Goal: Task Accomplishment & Management: Use online tool/utility

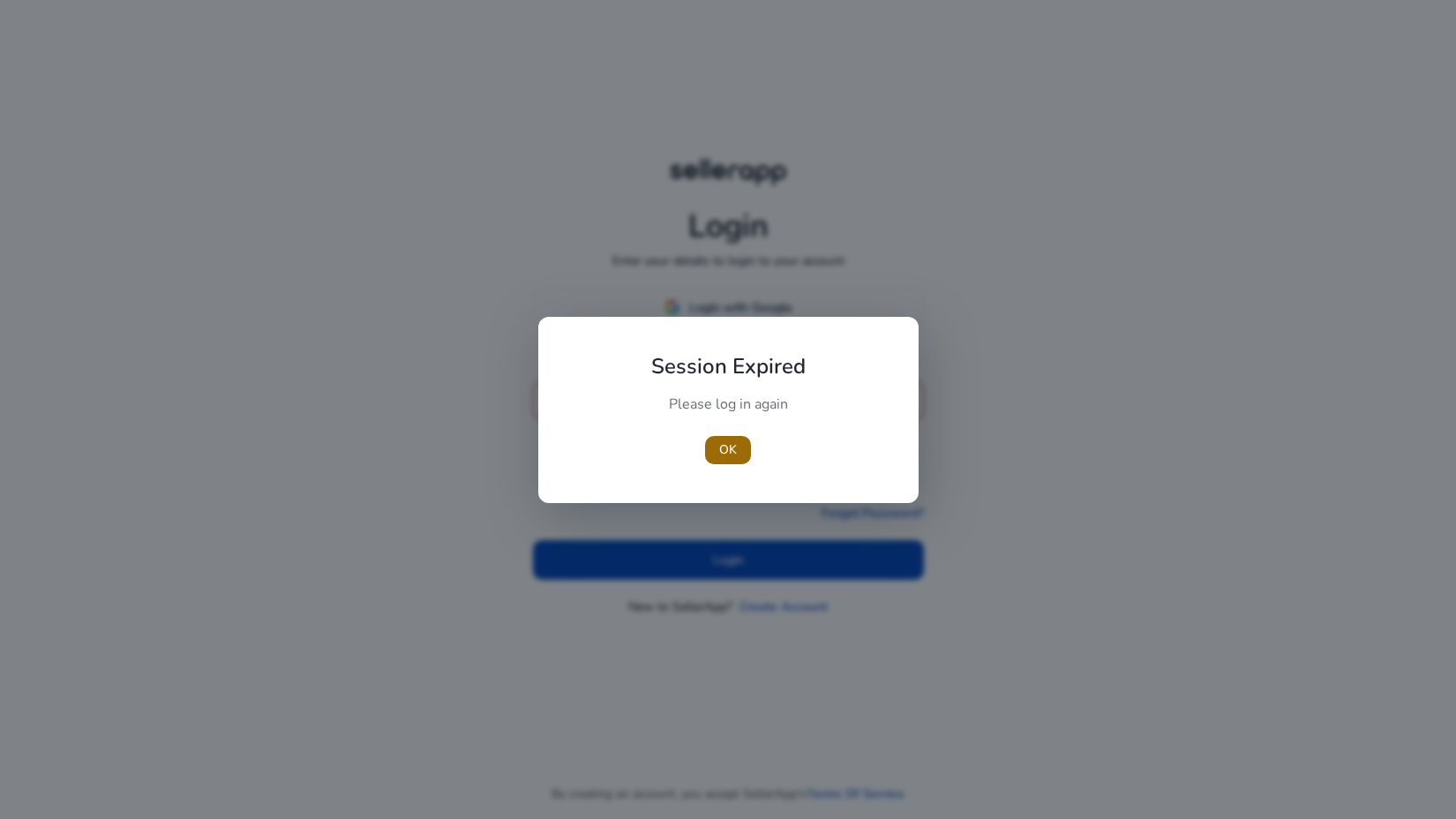
click at [733, 463] on span "button" at bounding box center [728, 450] width 46 height 42
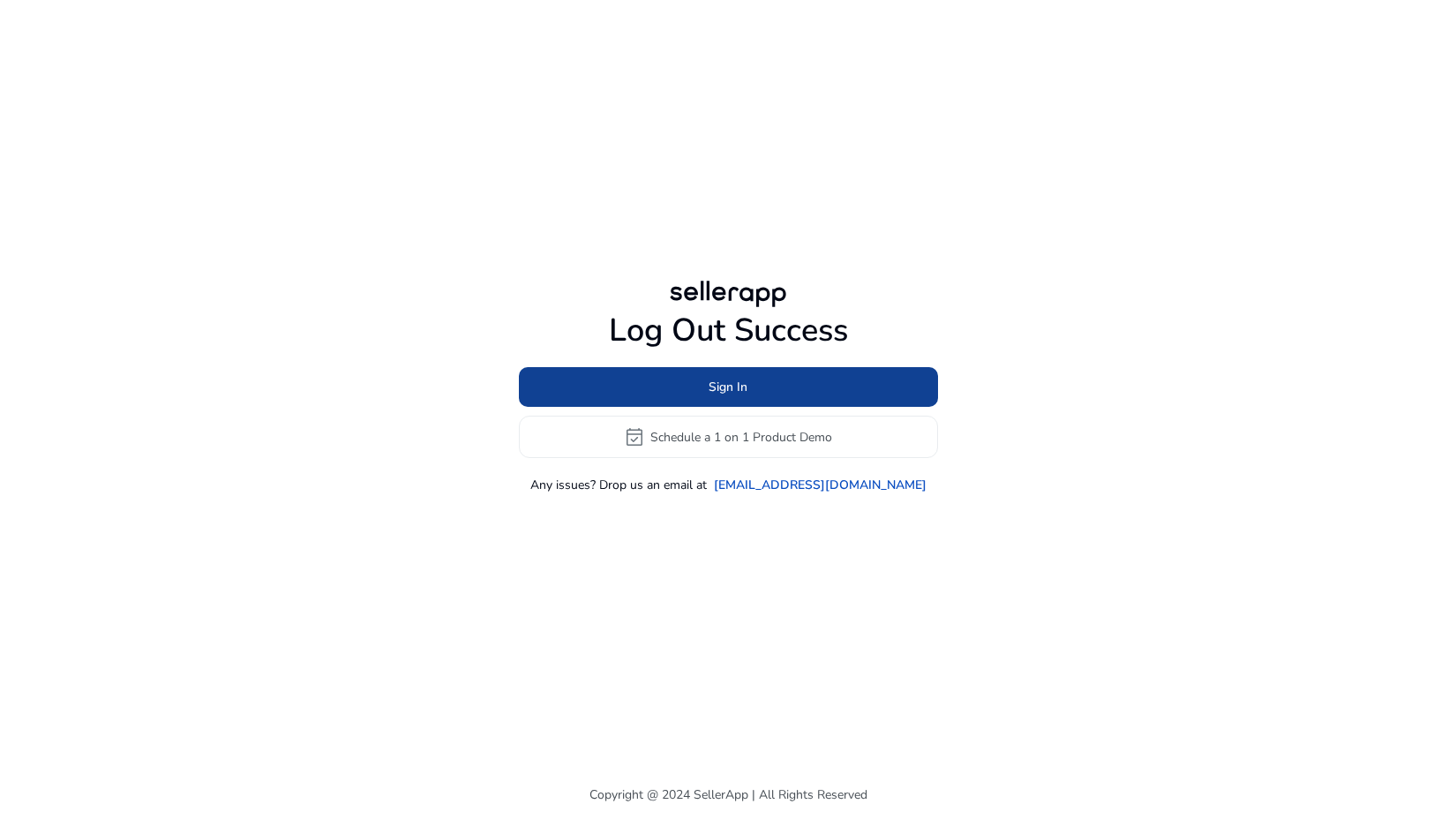
click at [696, 381] on span at bounding box center [728, 387] width 419 height 42
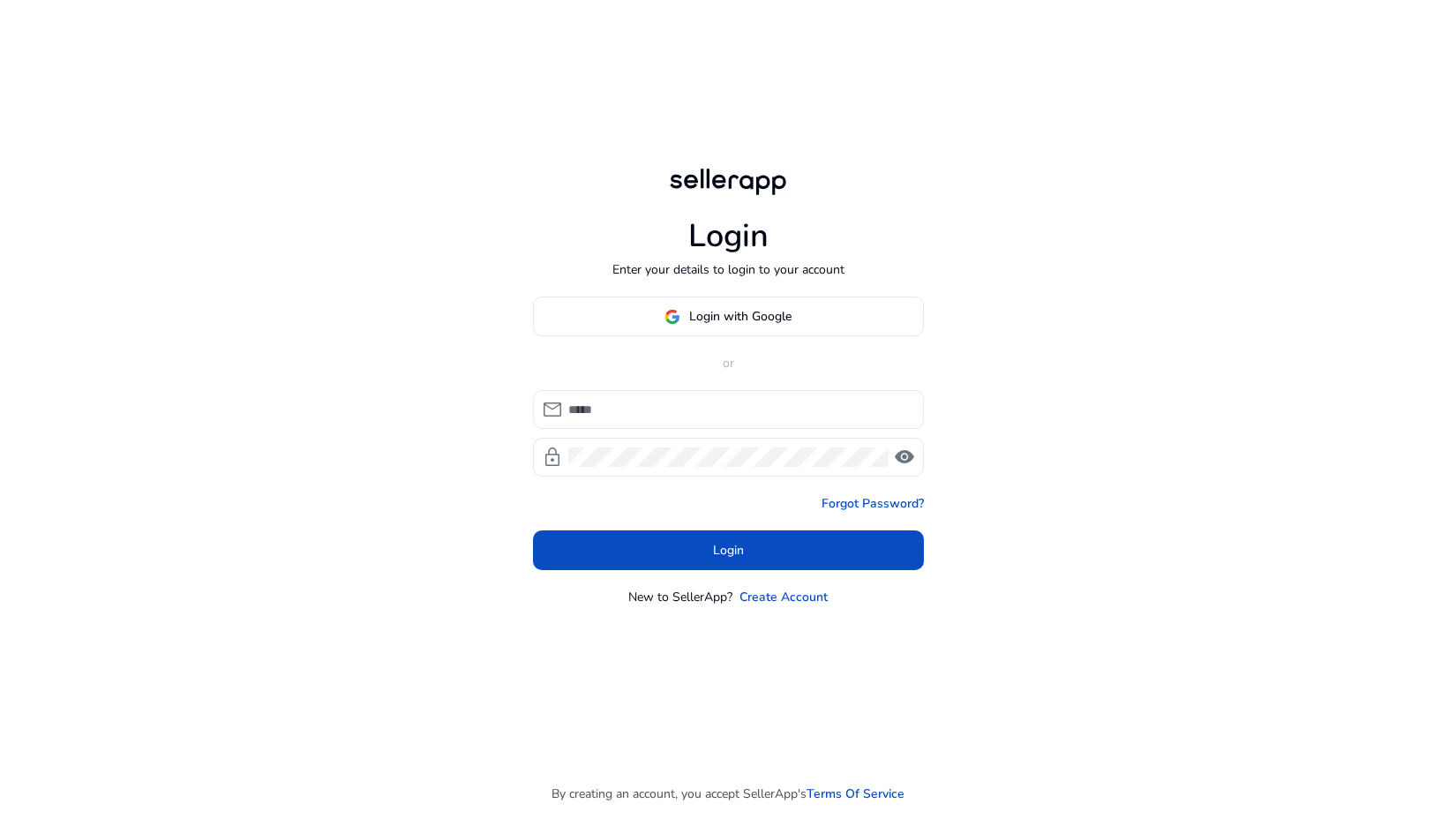
click at [671, 420] on div at bounding box center [739, 409] width 341 height 39
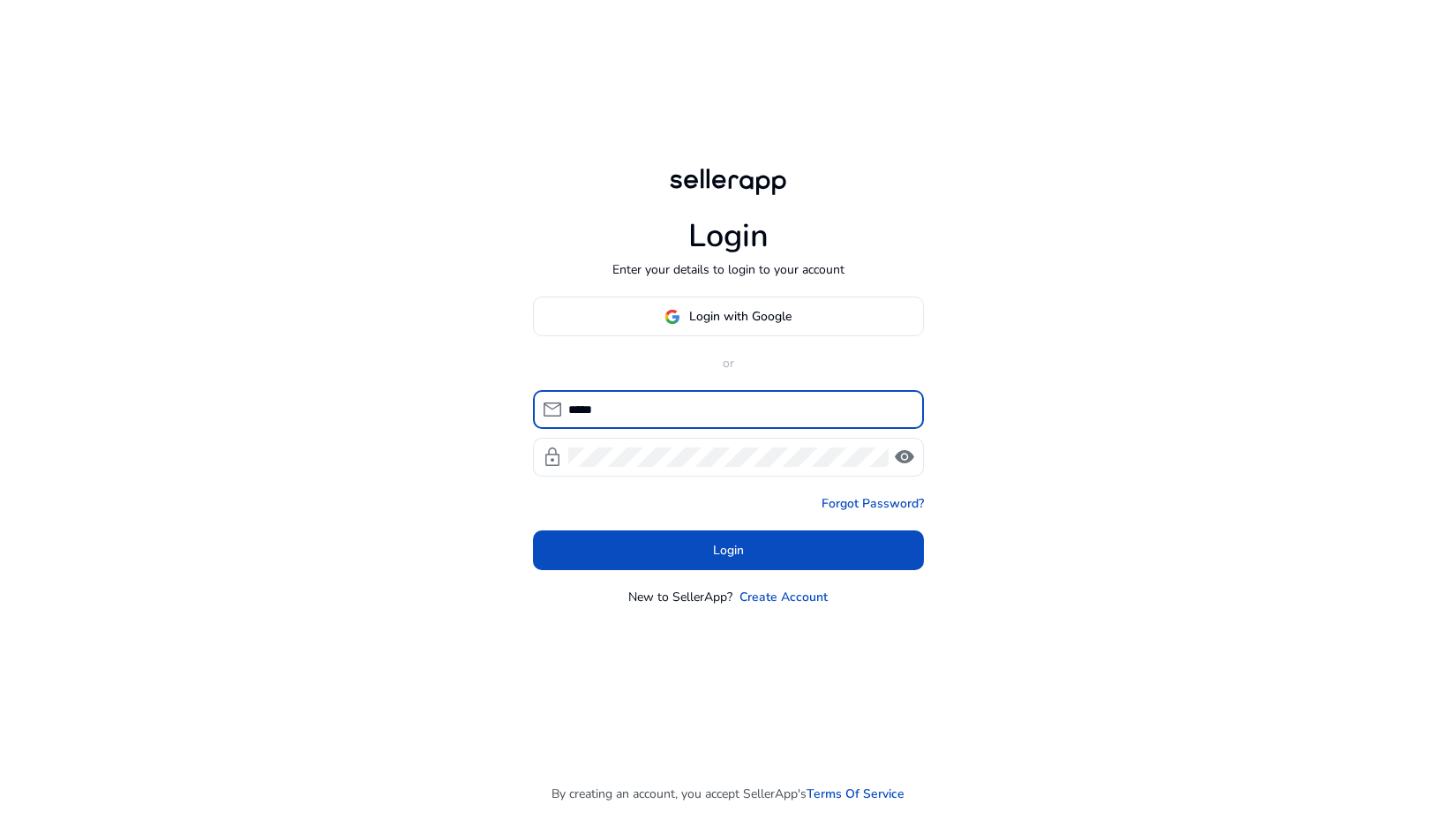
type input "**********"
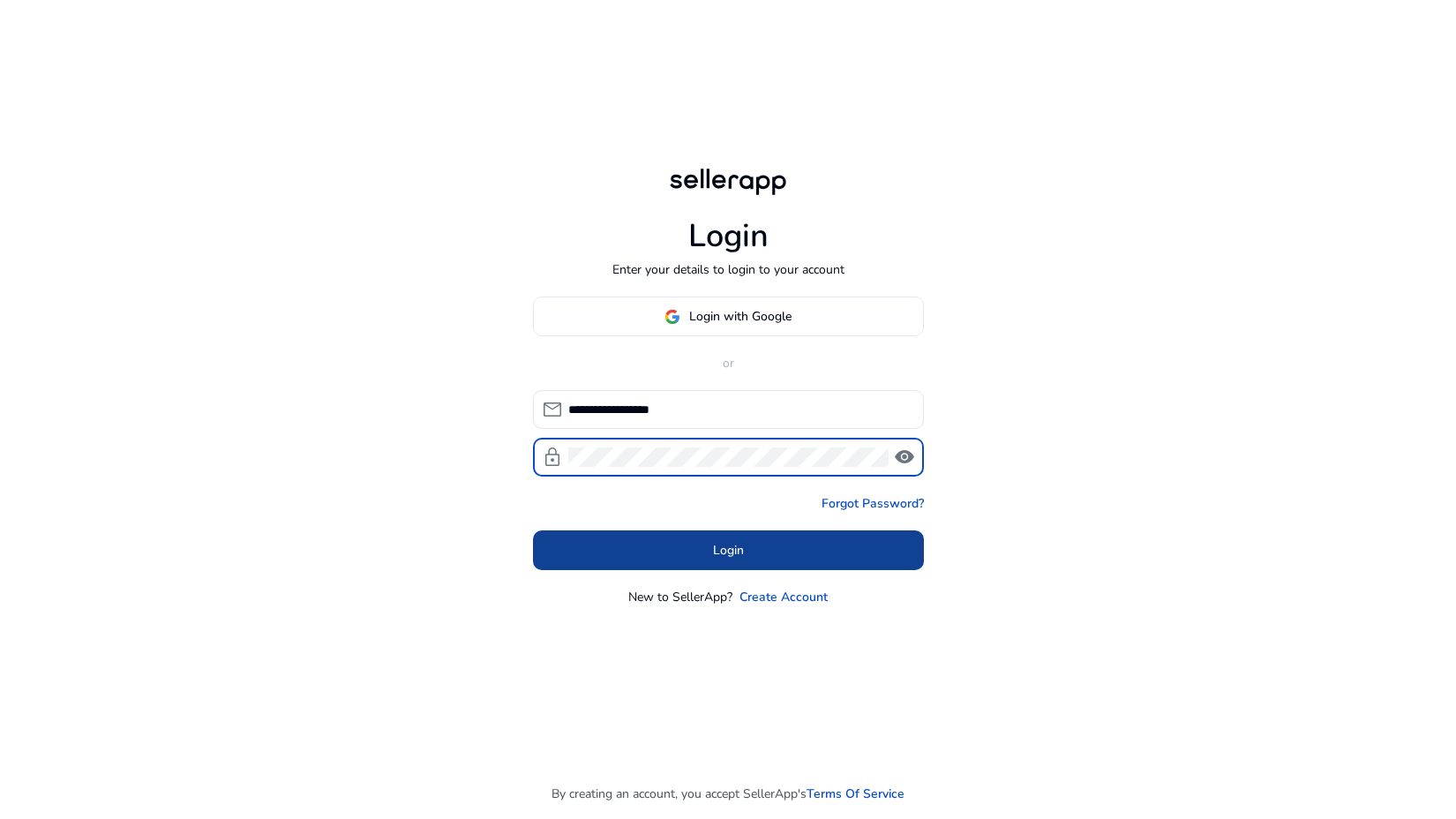
click at [706, 537] on span at bounding box center [728, 550] width 391 height 42
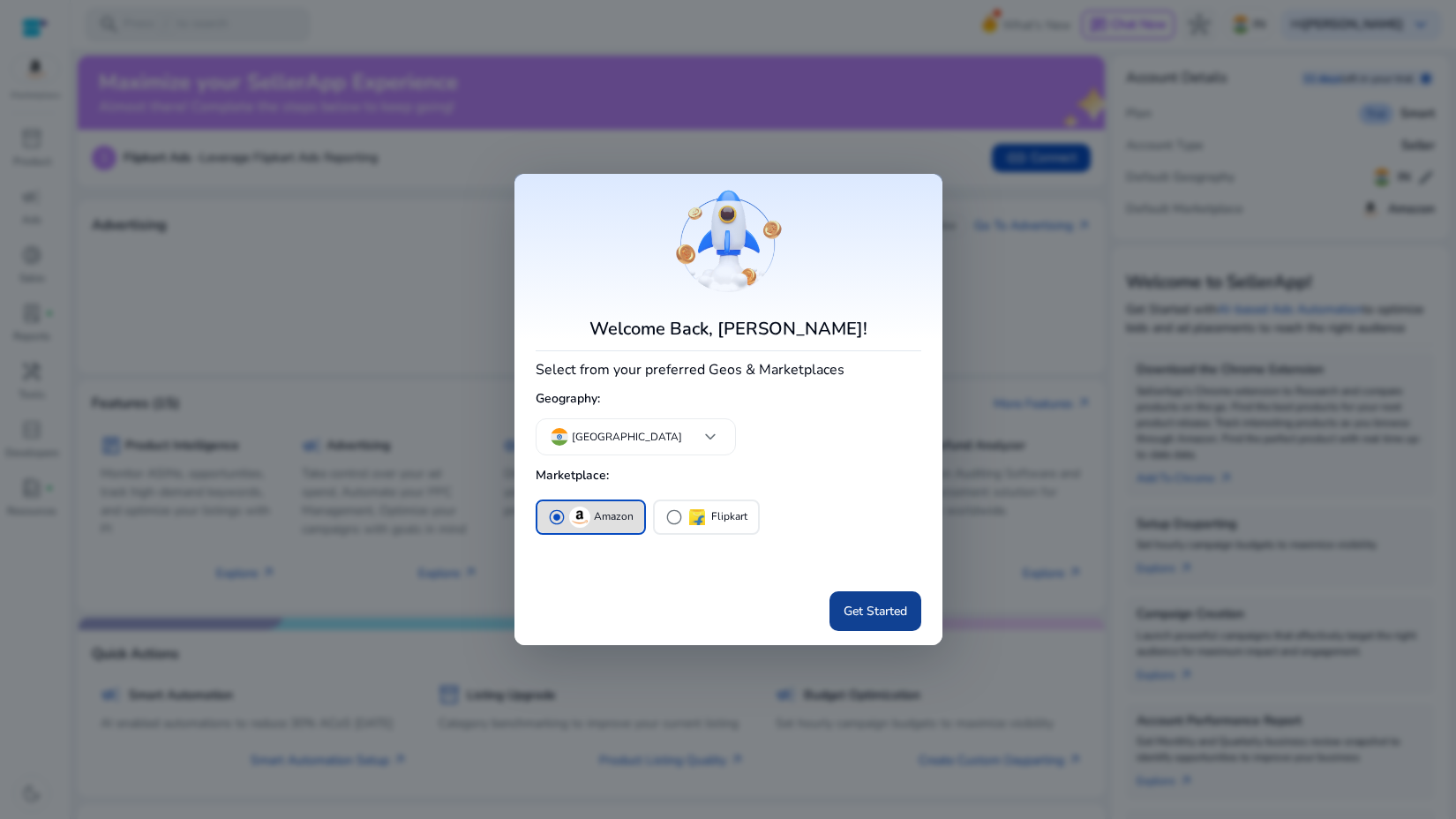
click at [855, 608] on span "Get Started" at bounding box center [875, 611] width 63 height 18
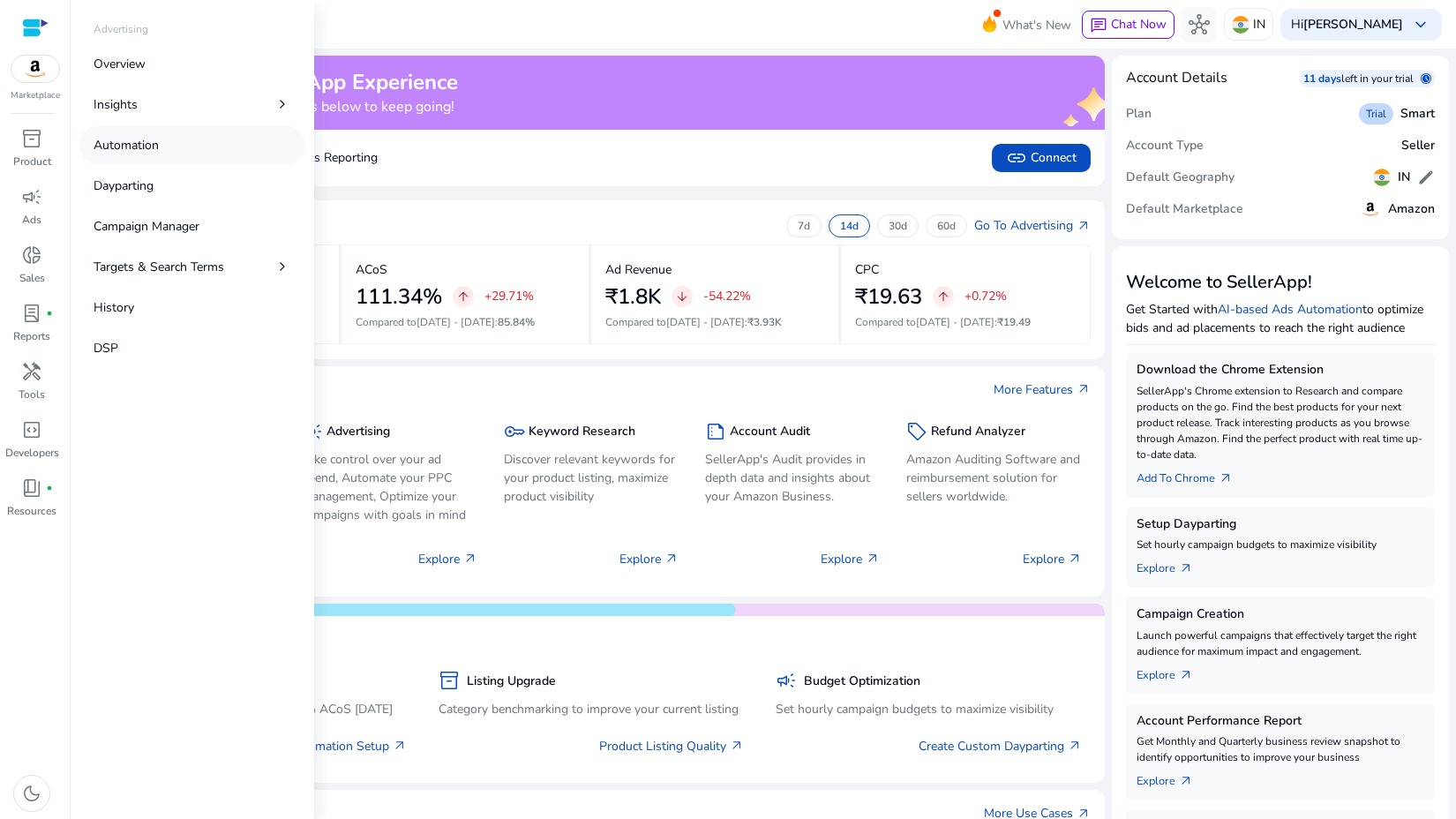
click at [130, 151] on p "Automation" at bounding box center [126, 145] width 65 height 18
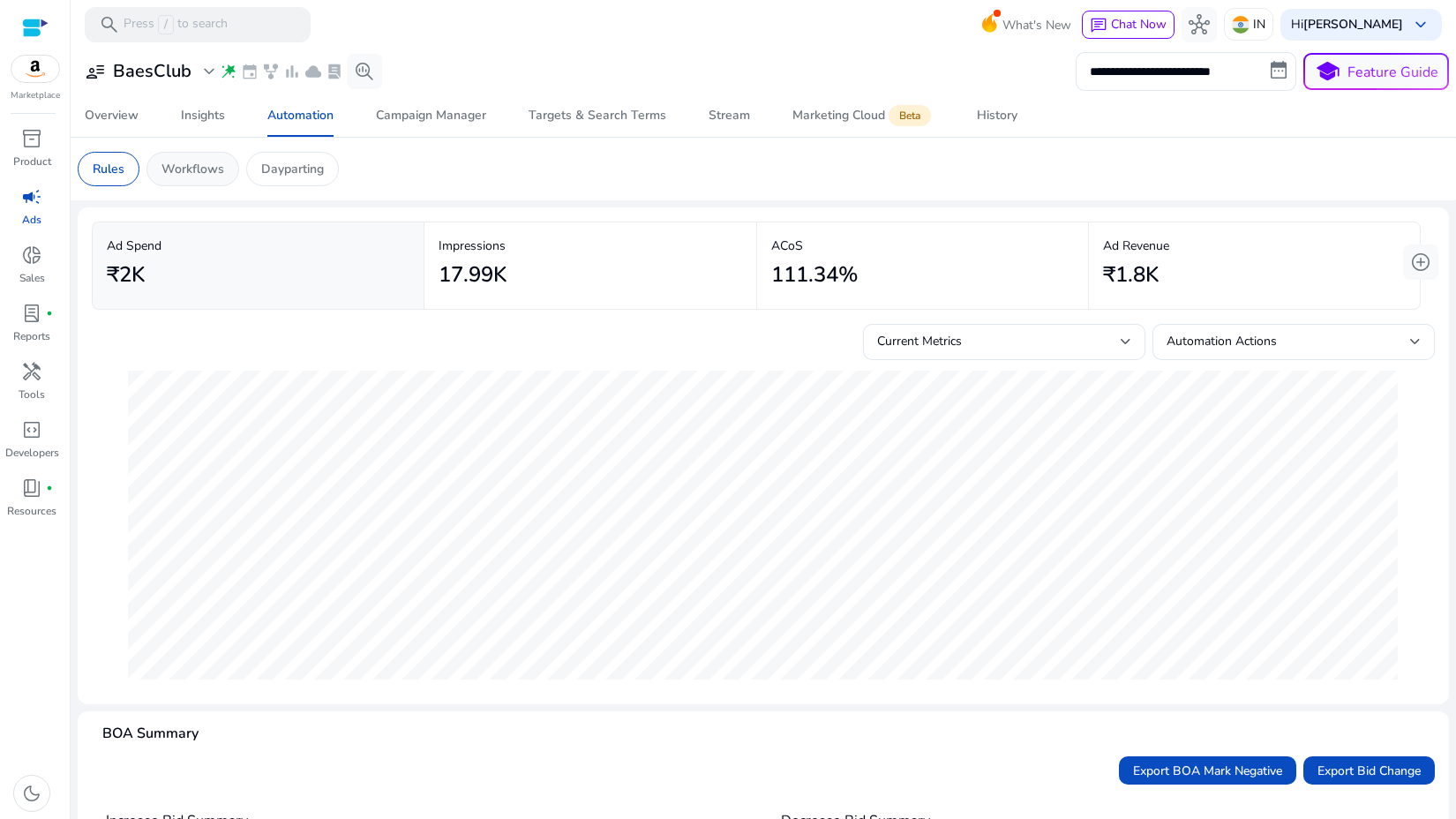
click at [217, 162] on p "Workflows" at bounding box center [193, 169] width 62 height 18
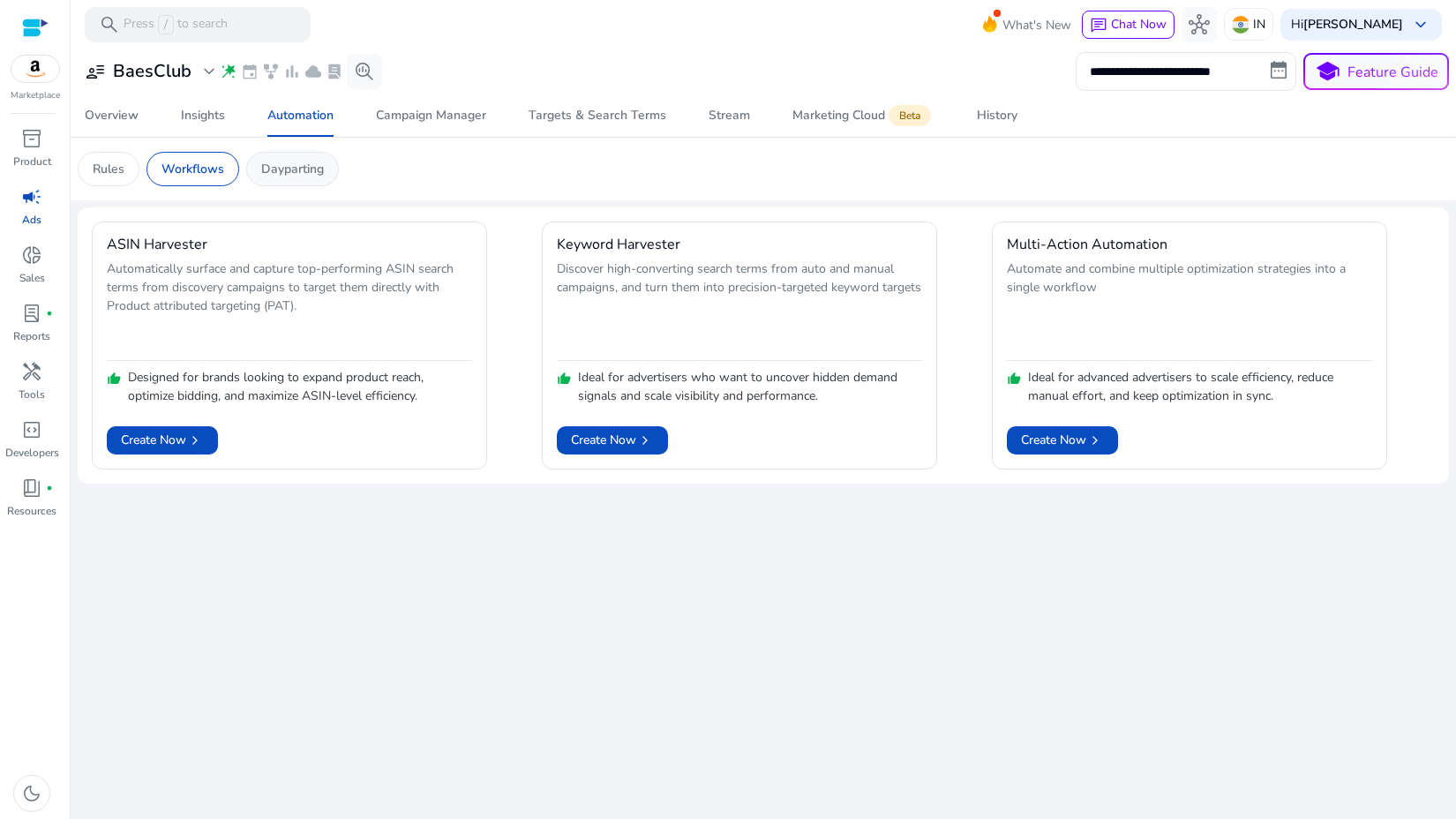
click at [282, 176] on p "Dayparting" at bounding box center [293, 169] width 62 height 18
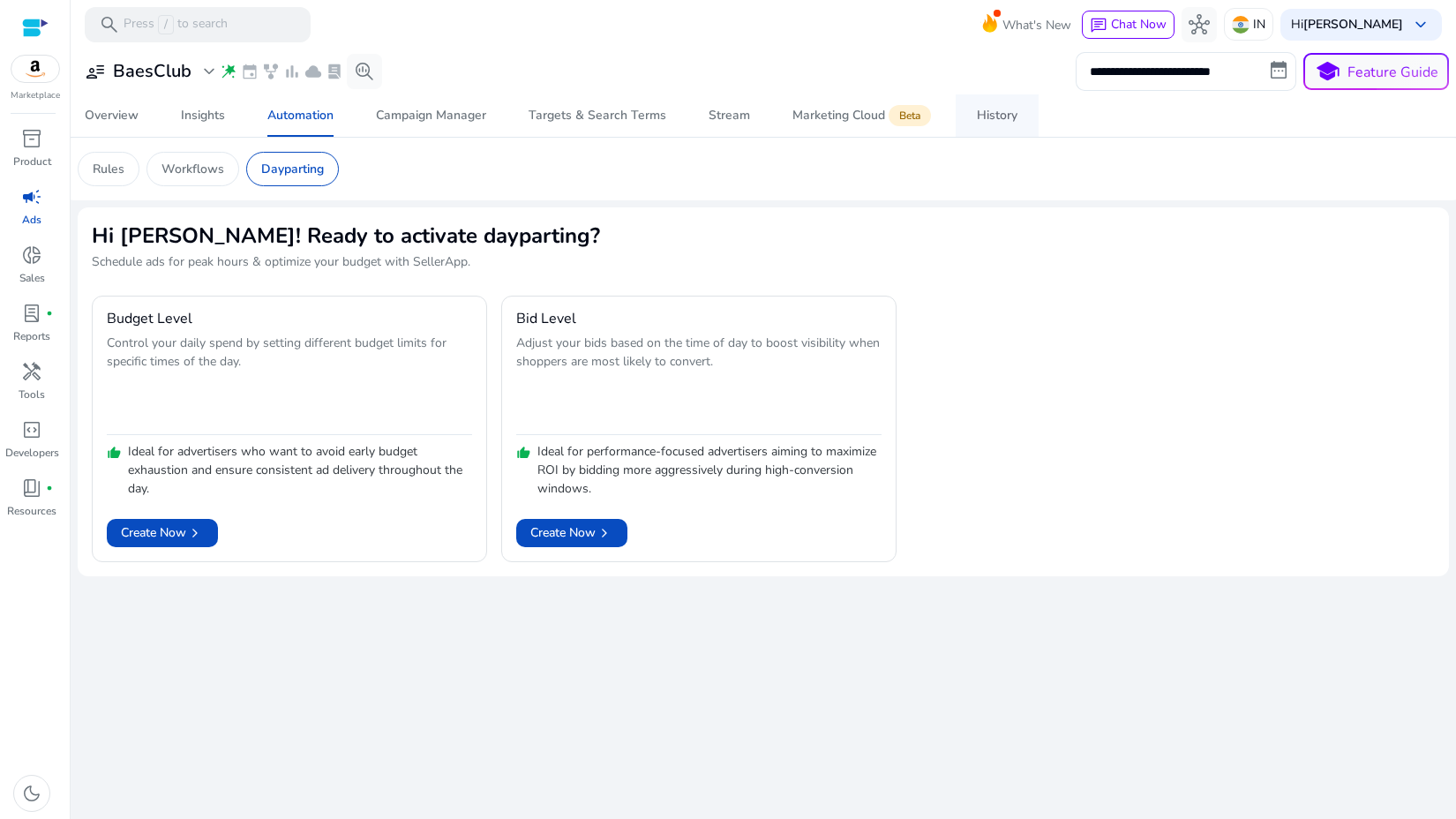
click at [977, 113] on div "History" at bounding box center [997, 115] width 40 height 12
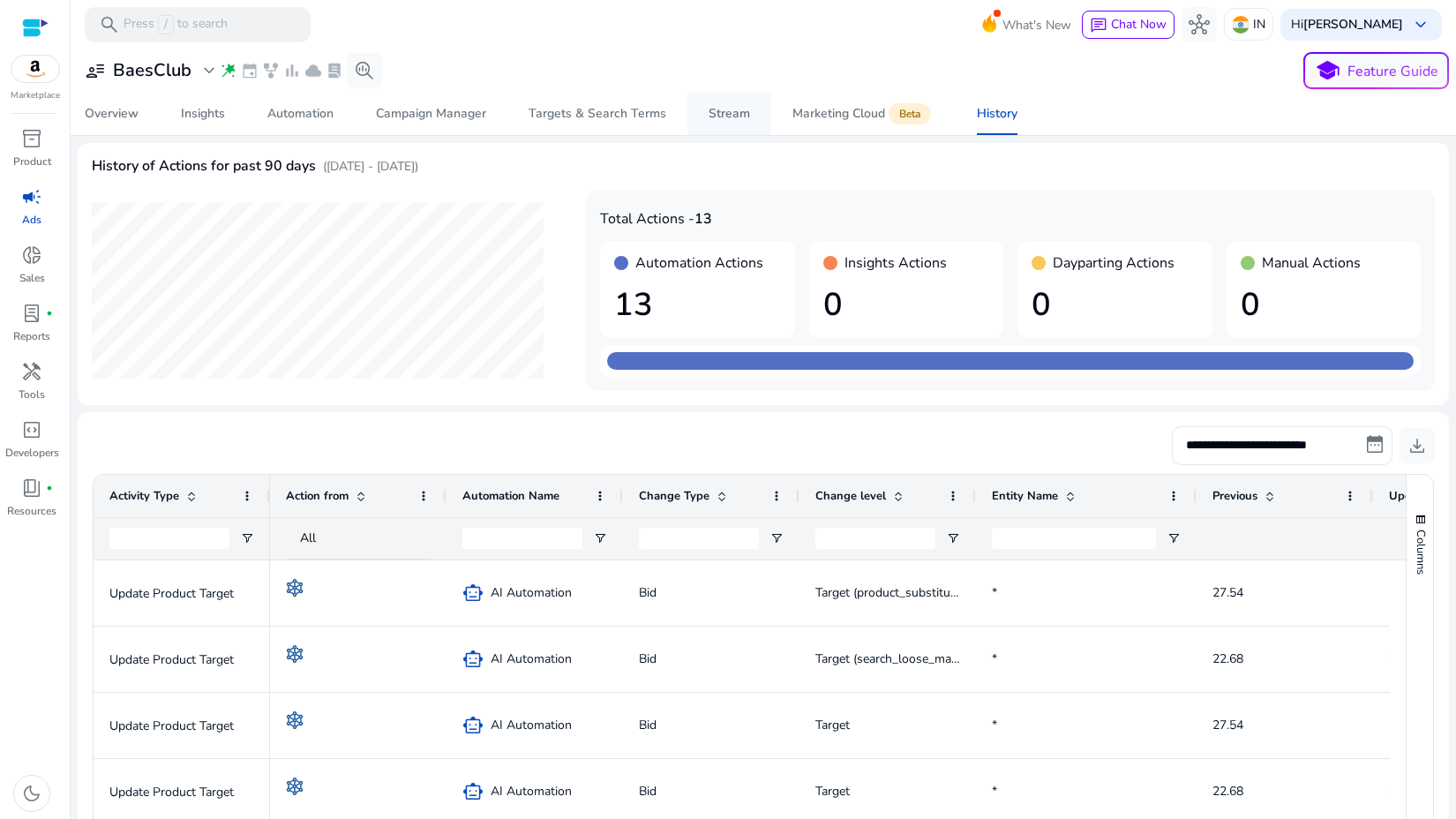
click at [734, 117] on div "Stream" at bounding box center [728, 113] width 41 height 12
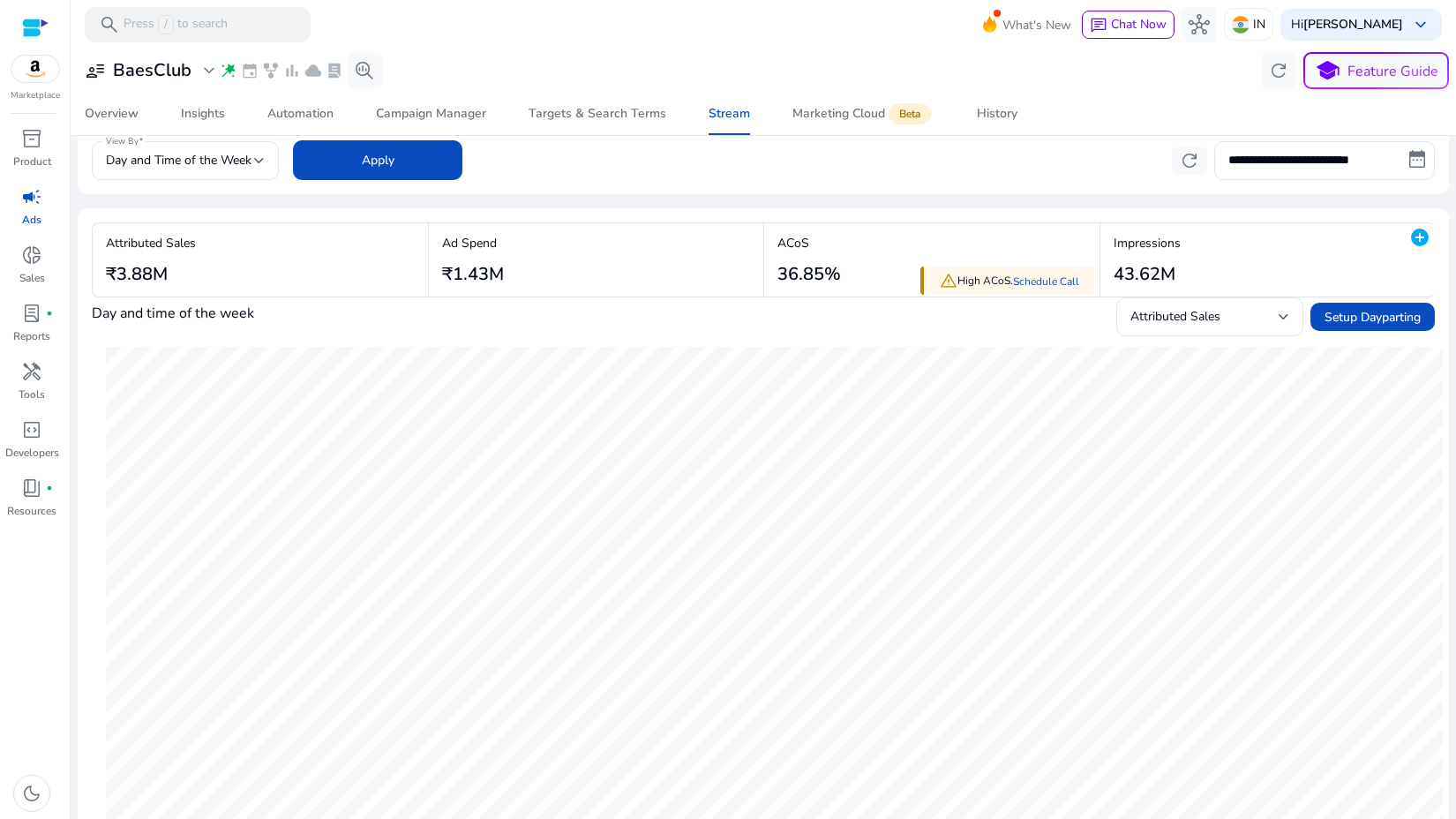
scroll to position [114, 0]
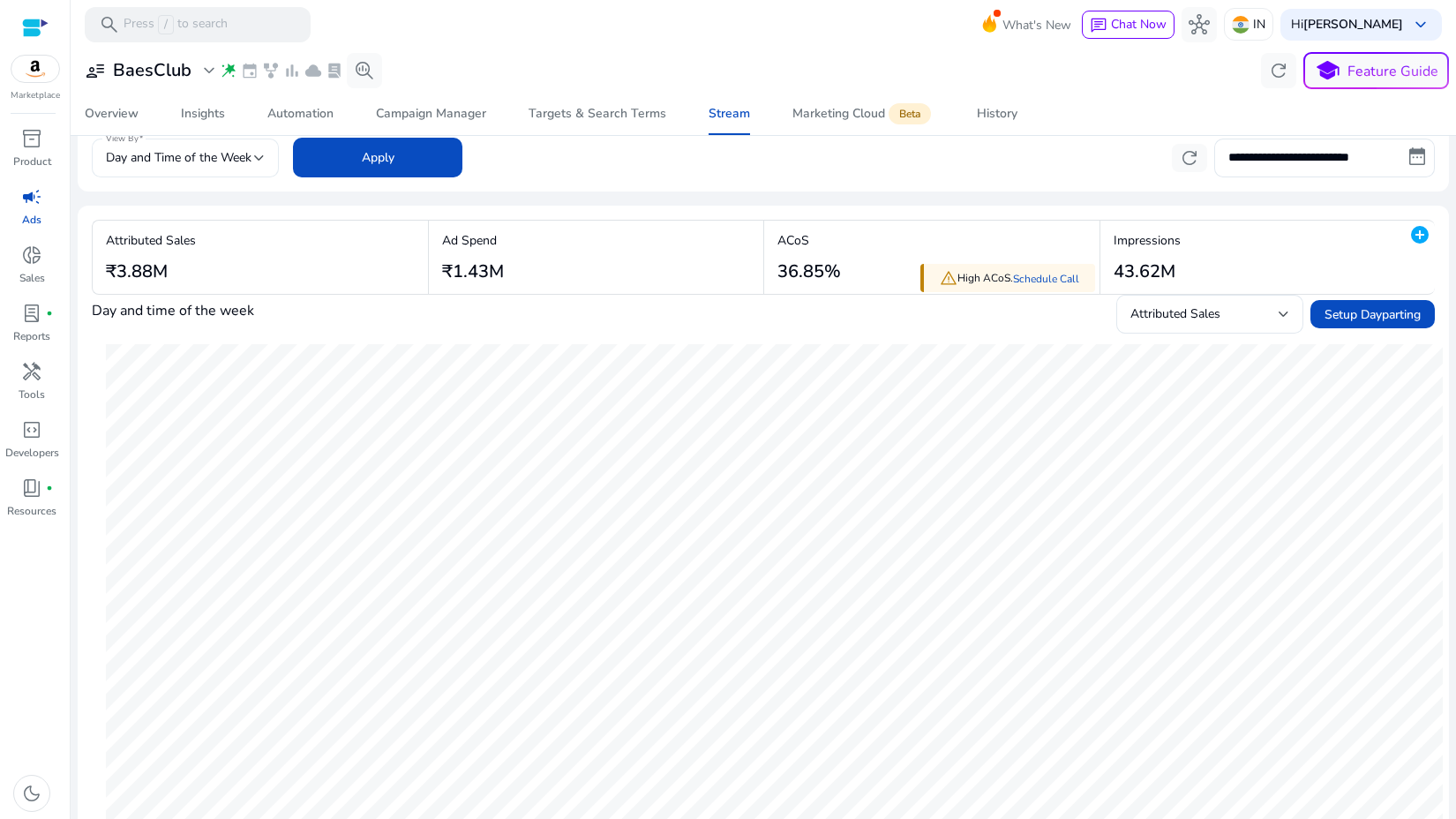
click at [220, 163] on span "Day and Time of the Week" at bounding box center [178, 158] width 146 height 17
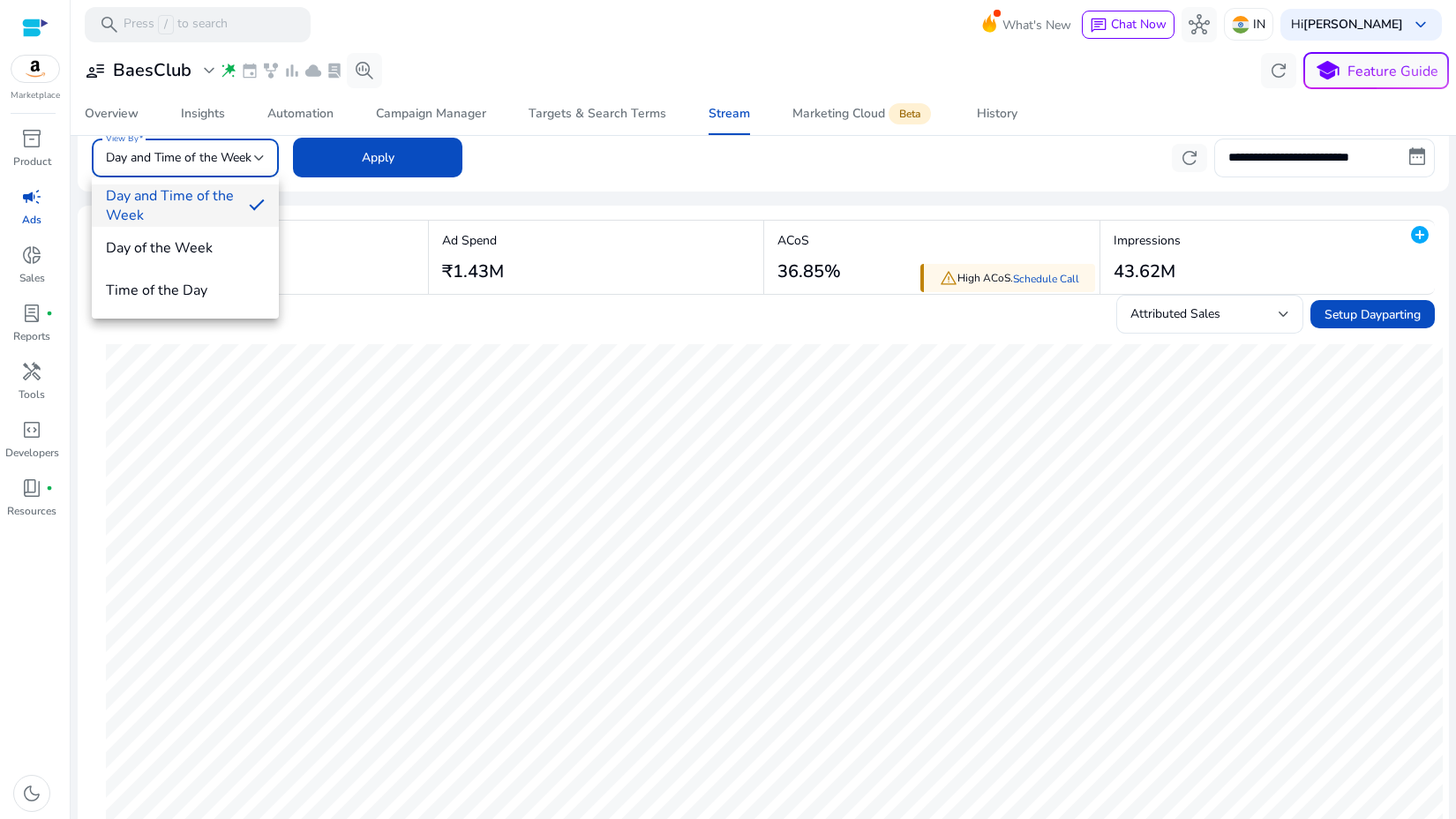
click at [508, 182] on div at bounding box center [728, 409] width 1456 height 819
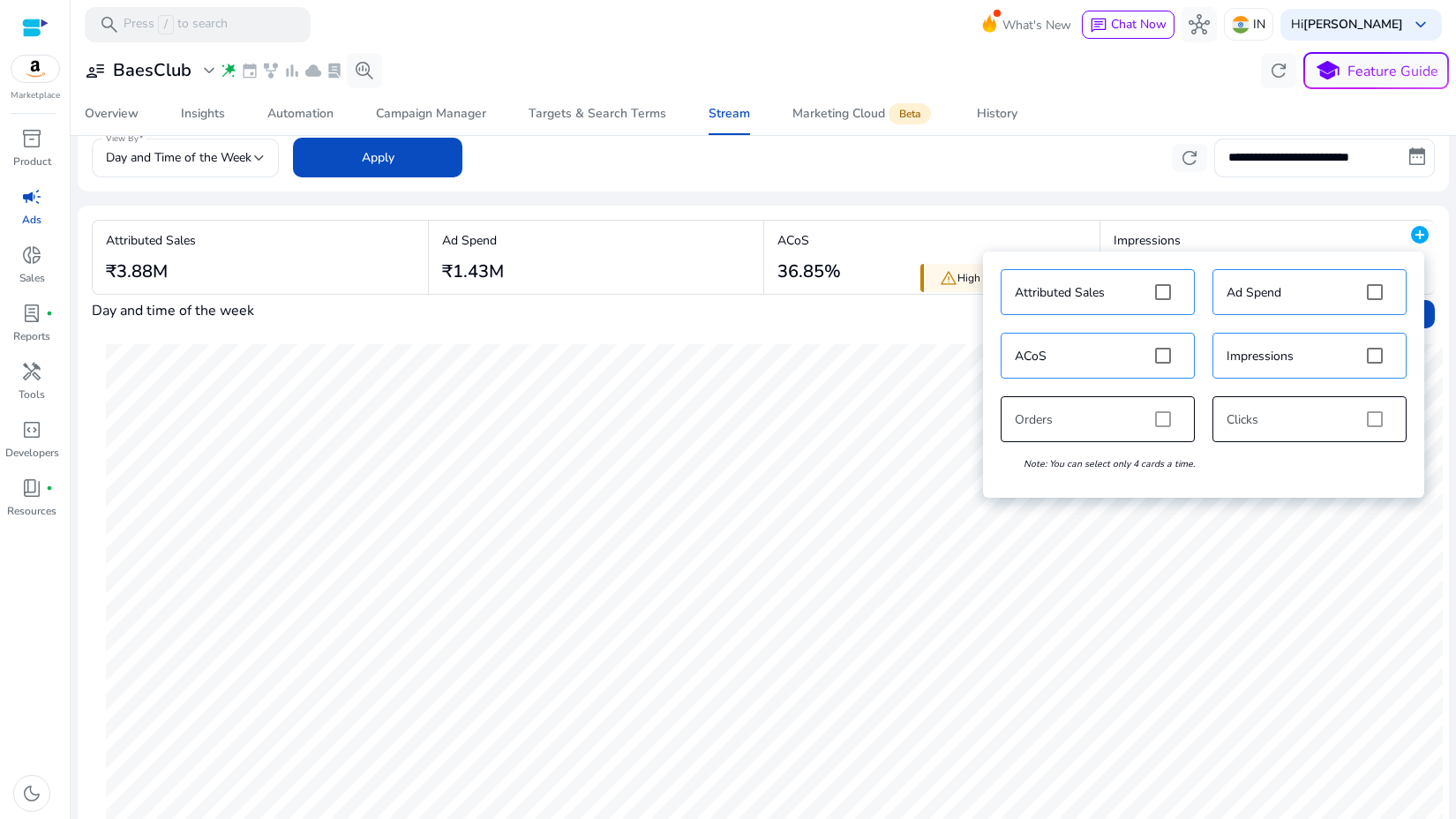
click at [1409, 238] on mat-icon "add_circle" at bounding box center [1419, 234] width 21 height 21
click at [1376, 425] on div "Attributed Sales Ad Spend ACoS Impressions Orders Clicks Note: You can select o…" at bounding box center [1204, 374] width 424 height 228
click at [1374, 417] on div "Attributed Sales Ad Spend ACoS Impressions Orders Clicks Note: You can select o…" at bounding box center [1204, 374] width 424 height 228
click at [1295, 410] on div "Attributed Sales Ad Spend ACoS Impressions Orders Clicks Note: You can select o…" at bounding box center [1204, 374] width 424 height 228
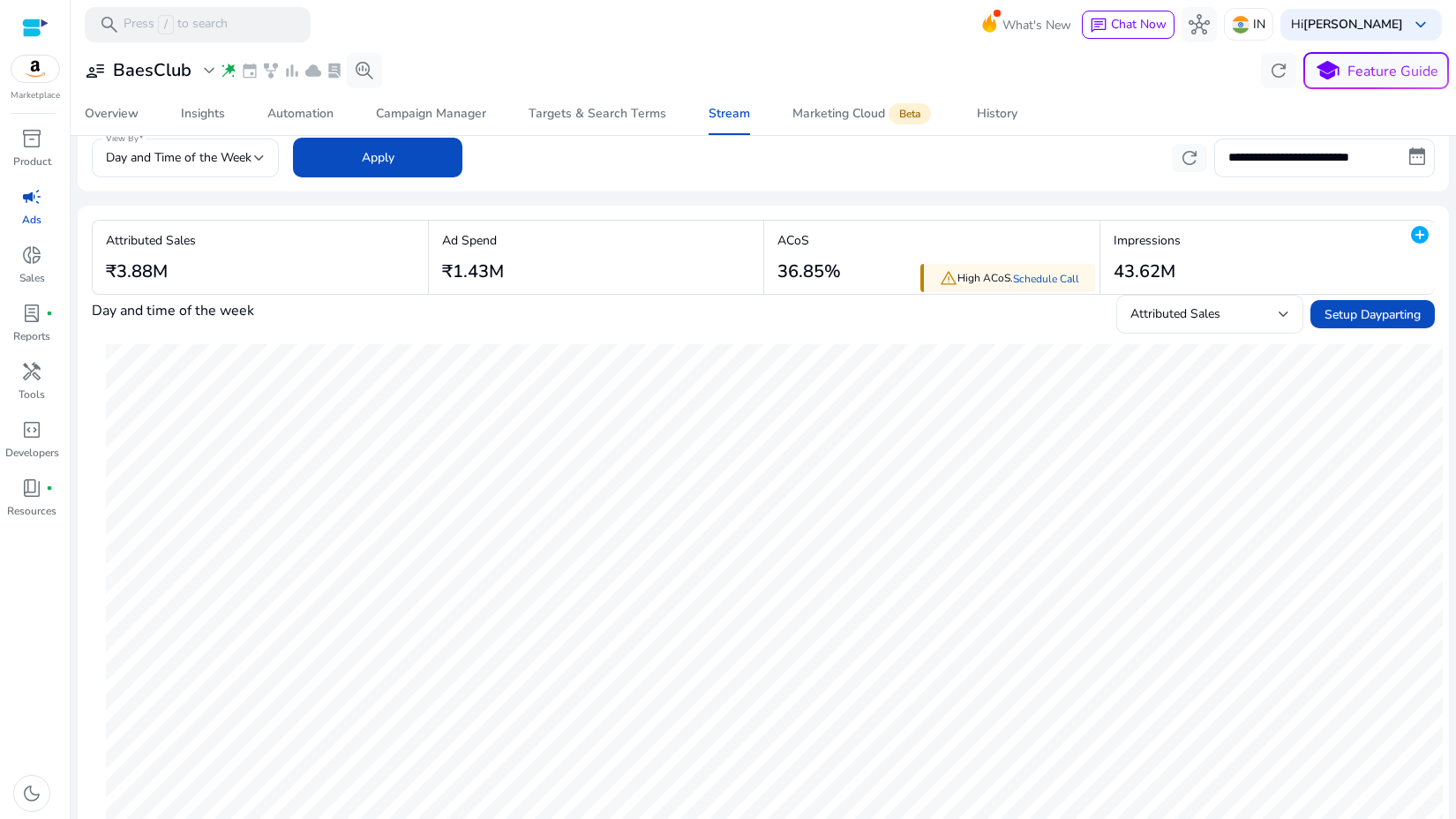
click at [1236, 214] on mat-card "Attributed Sales ₹3.88M Ad Spend ₹1.43M warning High ACoS. Schedule Call ACoS 3…" at bounding box center [763, 733] width 1372 height 1055
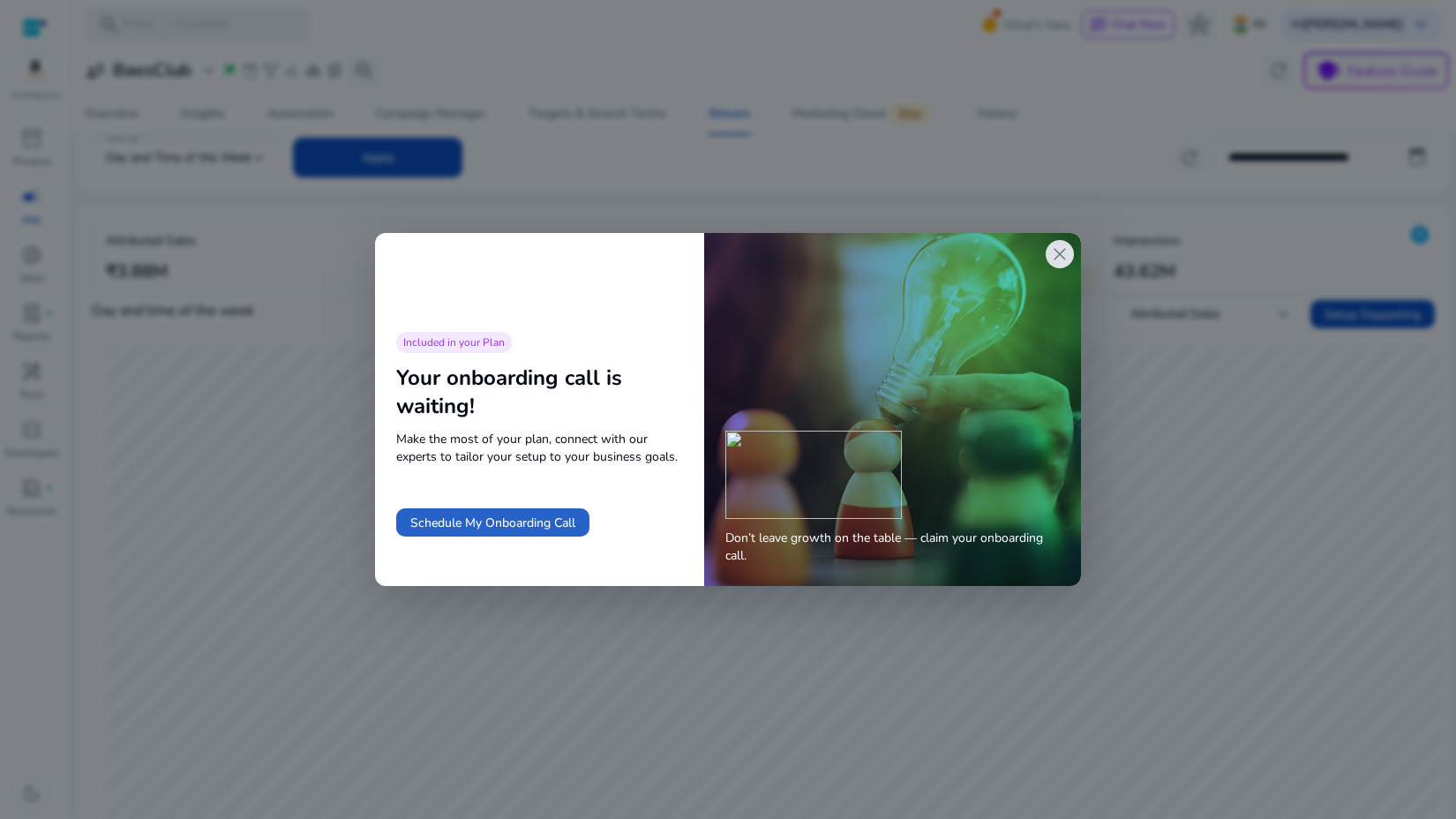
click at [1047, 260] on div "close" at bounding box center [1060, 254] width 28 height 28
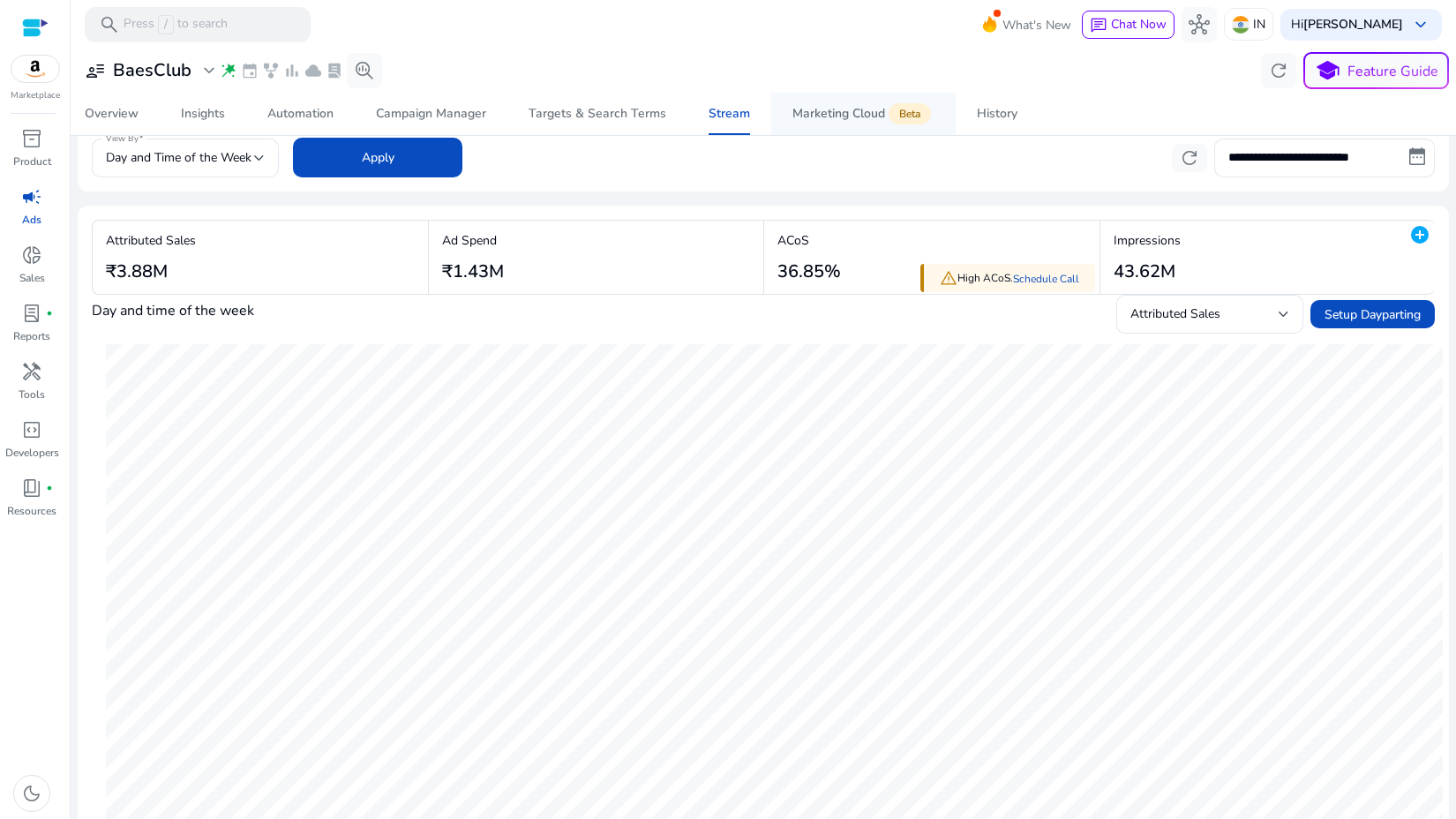
click at [844, 116] on div "Marketing Cloud Beta" at bounding box center [863, 113] width 142 height 14
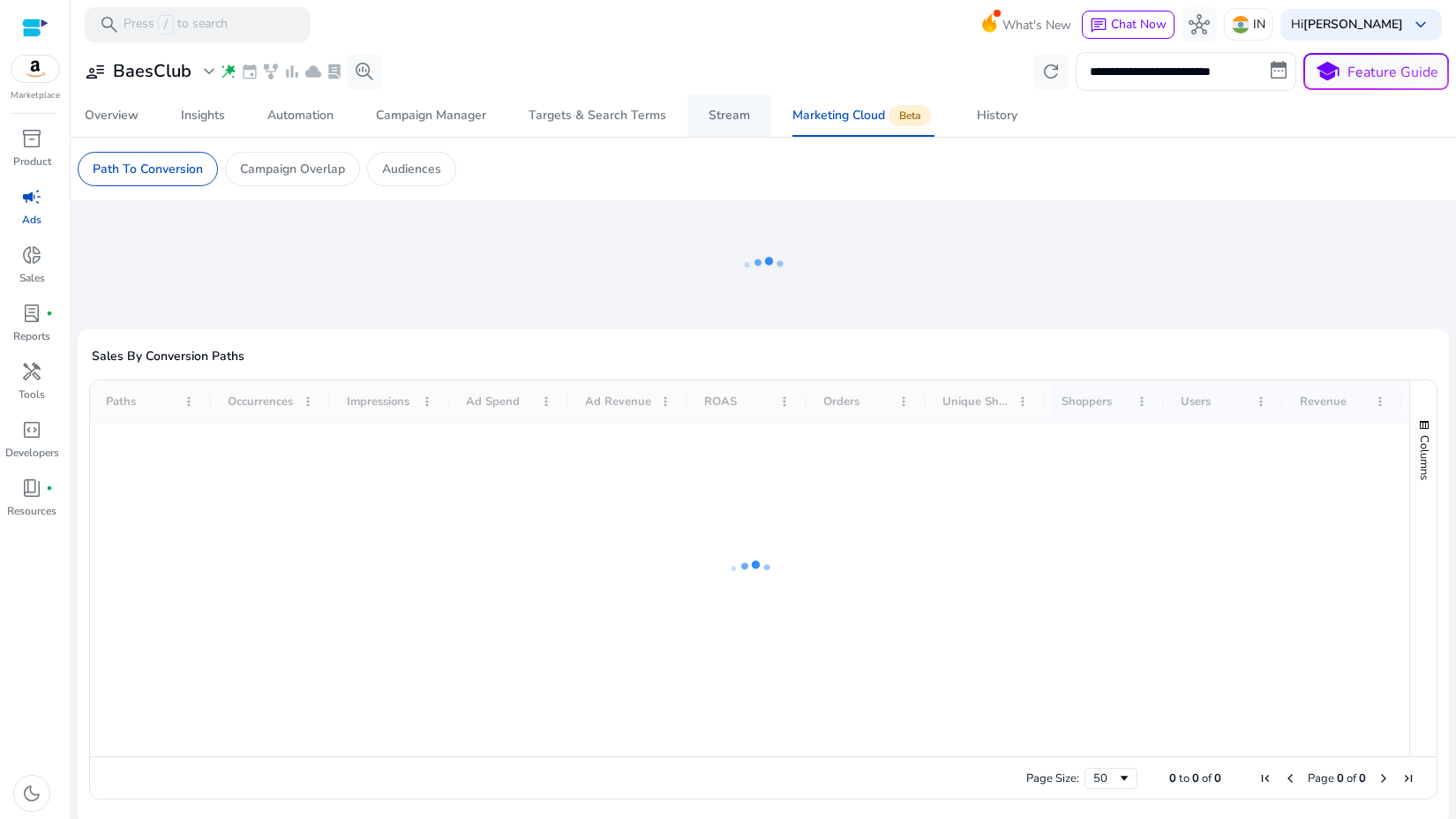
click at [701, 127] on link "Stream" at bounding box center [728, 116] width 83 height 42
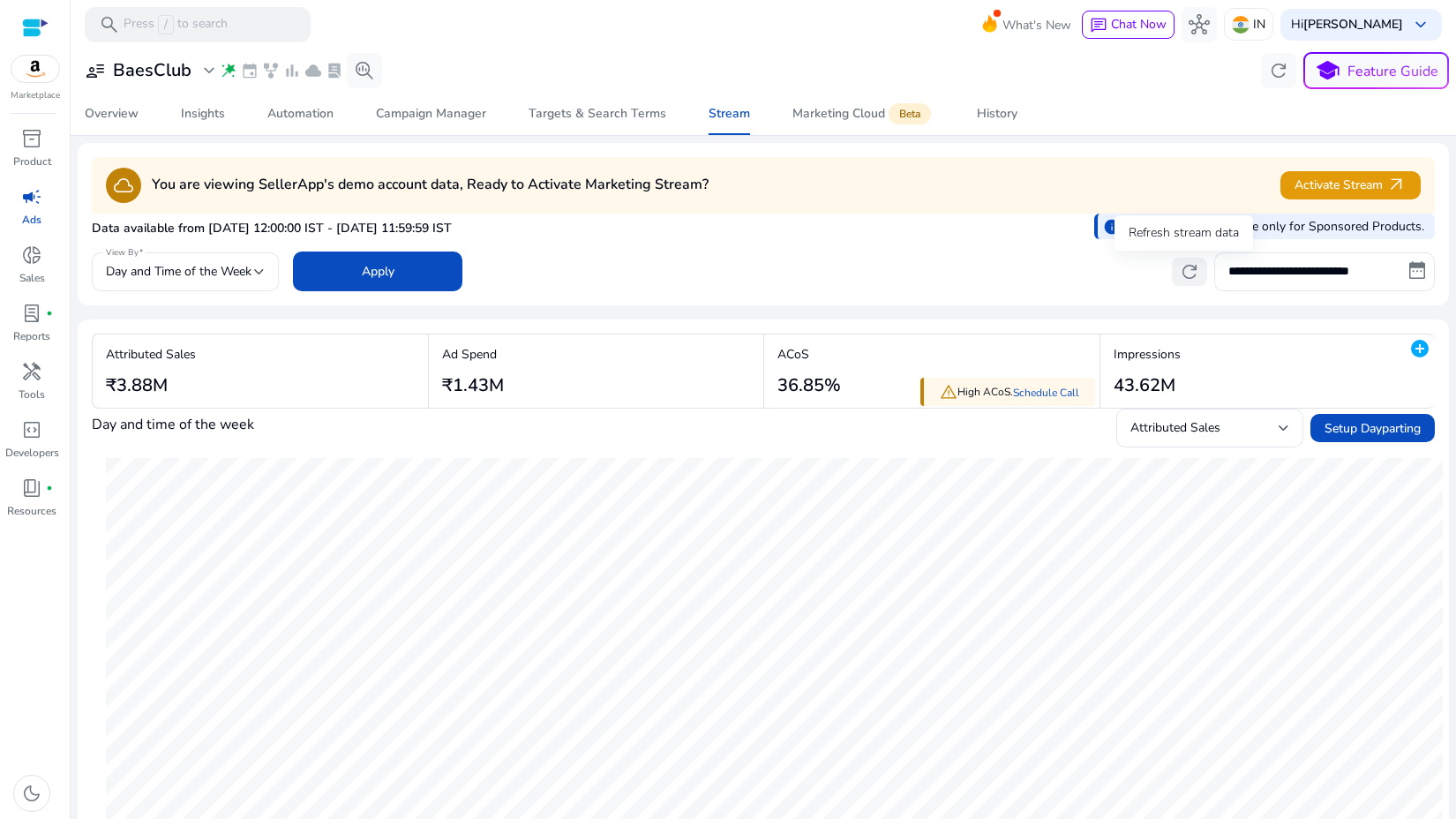
click at [1189, 265] on span "refresh" at bounding box center [1189, 271] width 21 height 21
click at [217, 273] on span "Day and Time of the Week" at bounding box center [178, 271] width 146 height 17
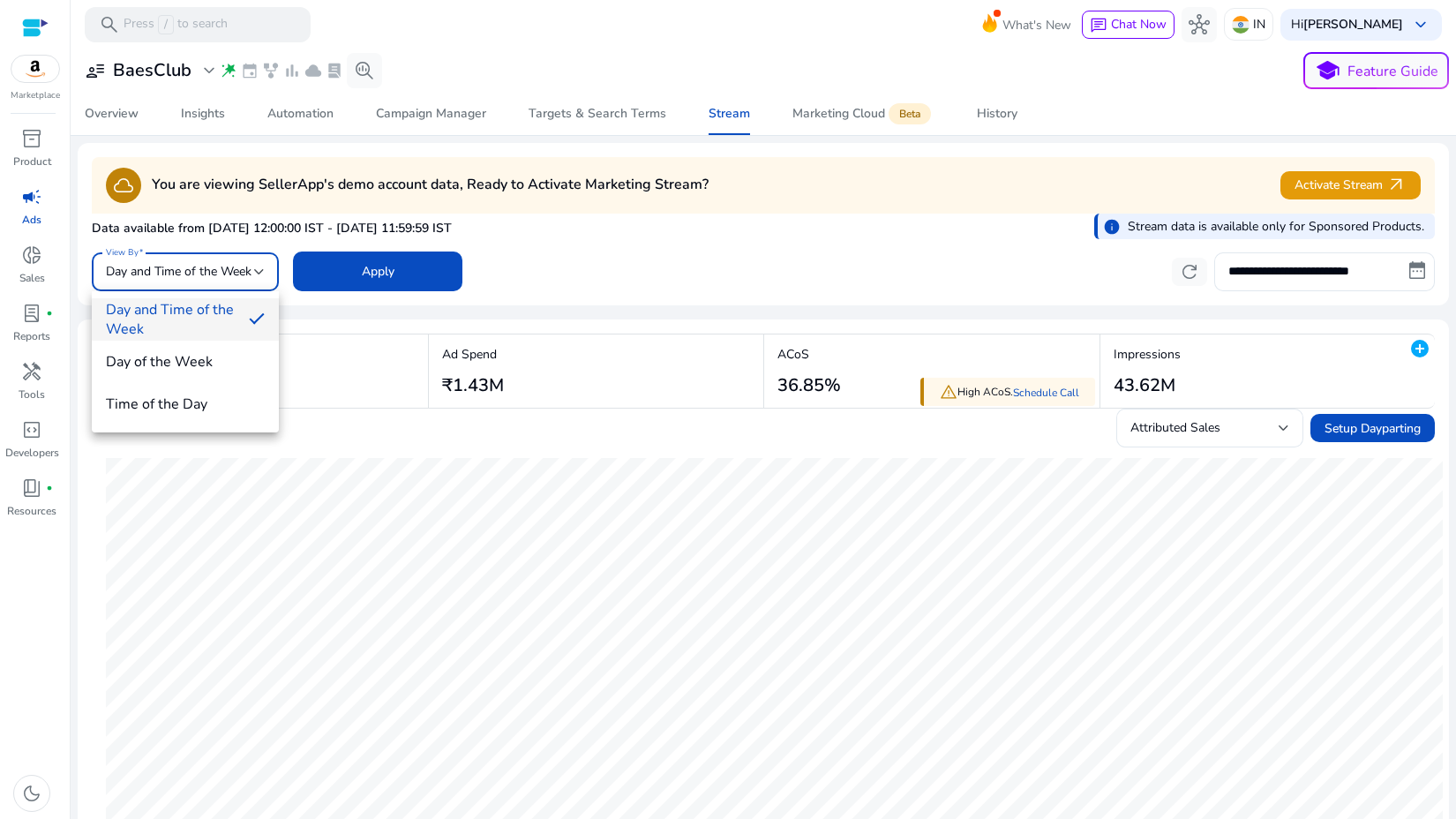
click at [217, 273] on div at bounding box center [728, 409] width 1456 height 819
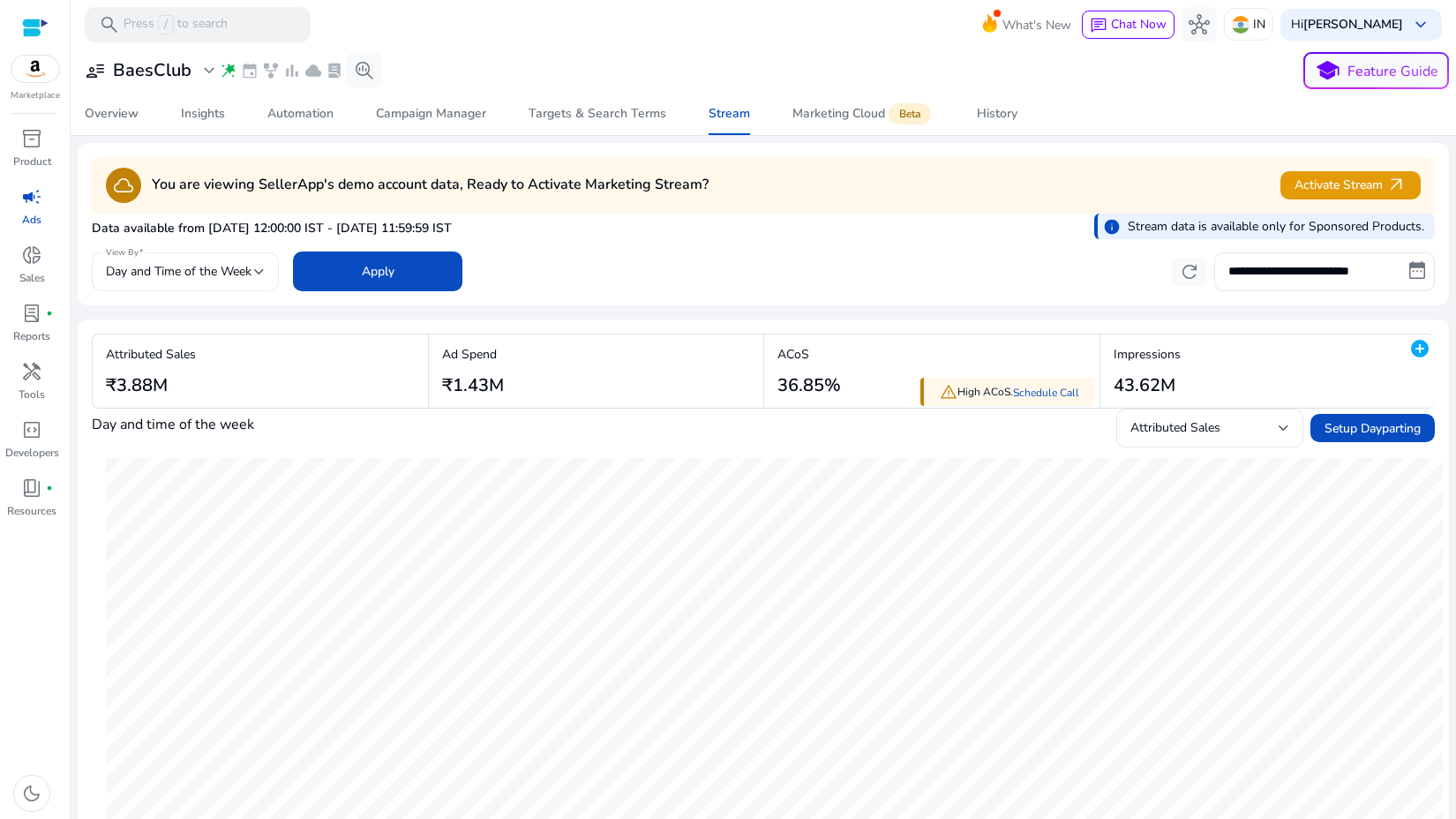
click at [220, 268] on span "Day and Time of the Week" at bounding box center [178, 271] width 146 height 17
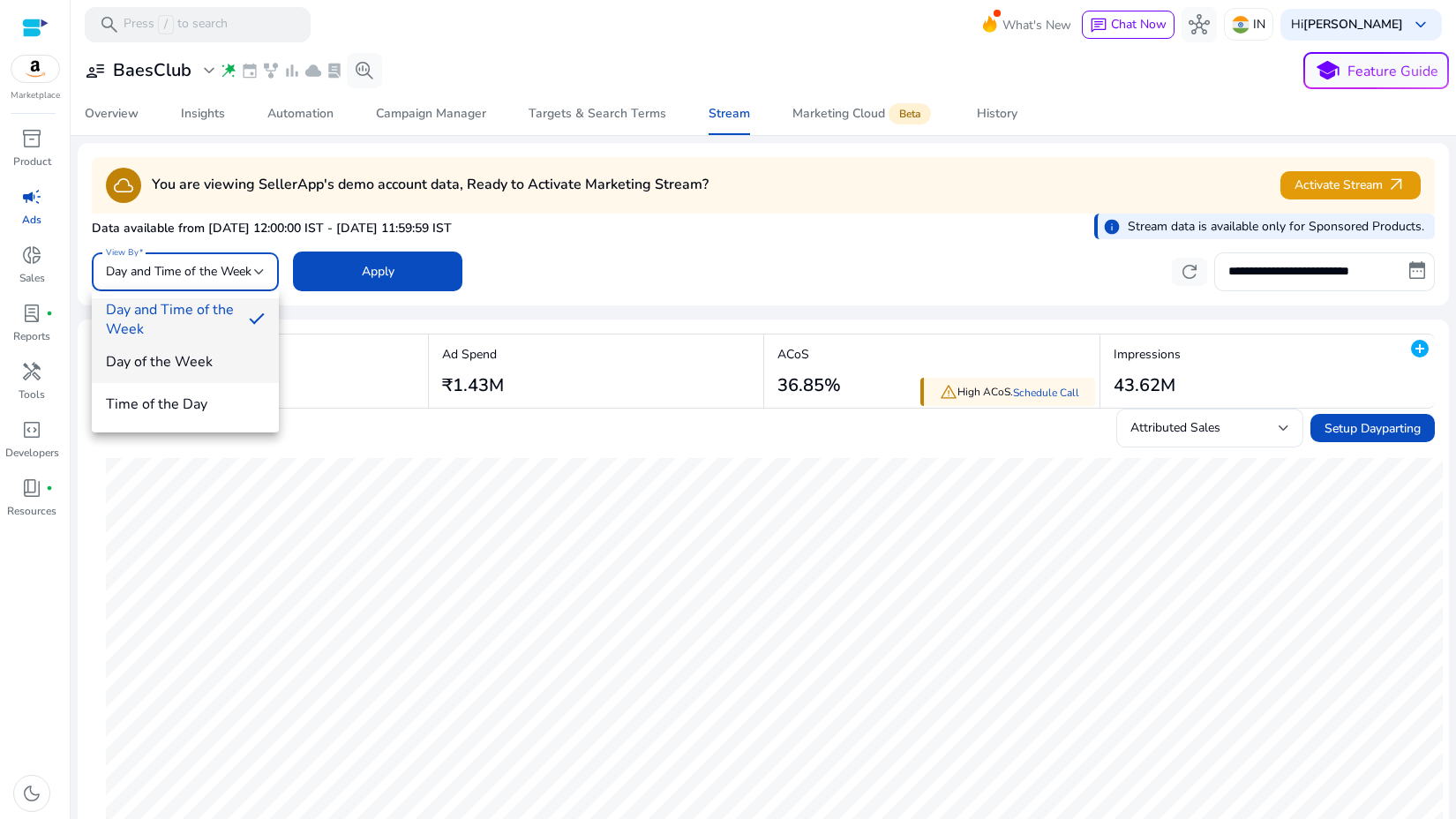
click at [195, 358] on span "Day of the Week" at bounding box center [184, 361] width 159 height 19
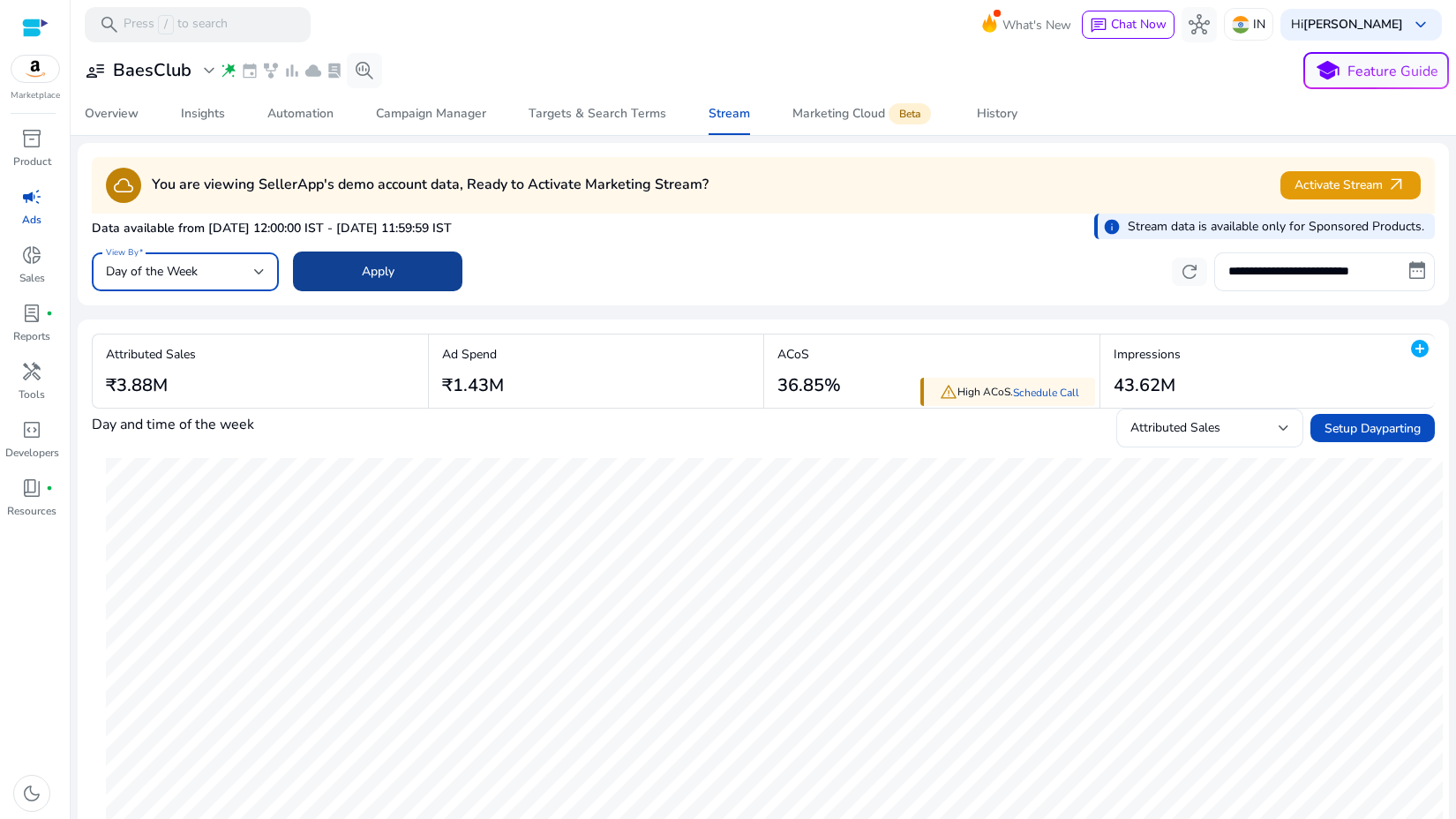
click at [404, 265] on span at bounding box center [377, 271] width 170 height 42
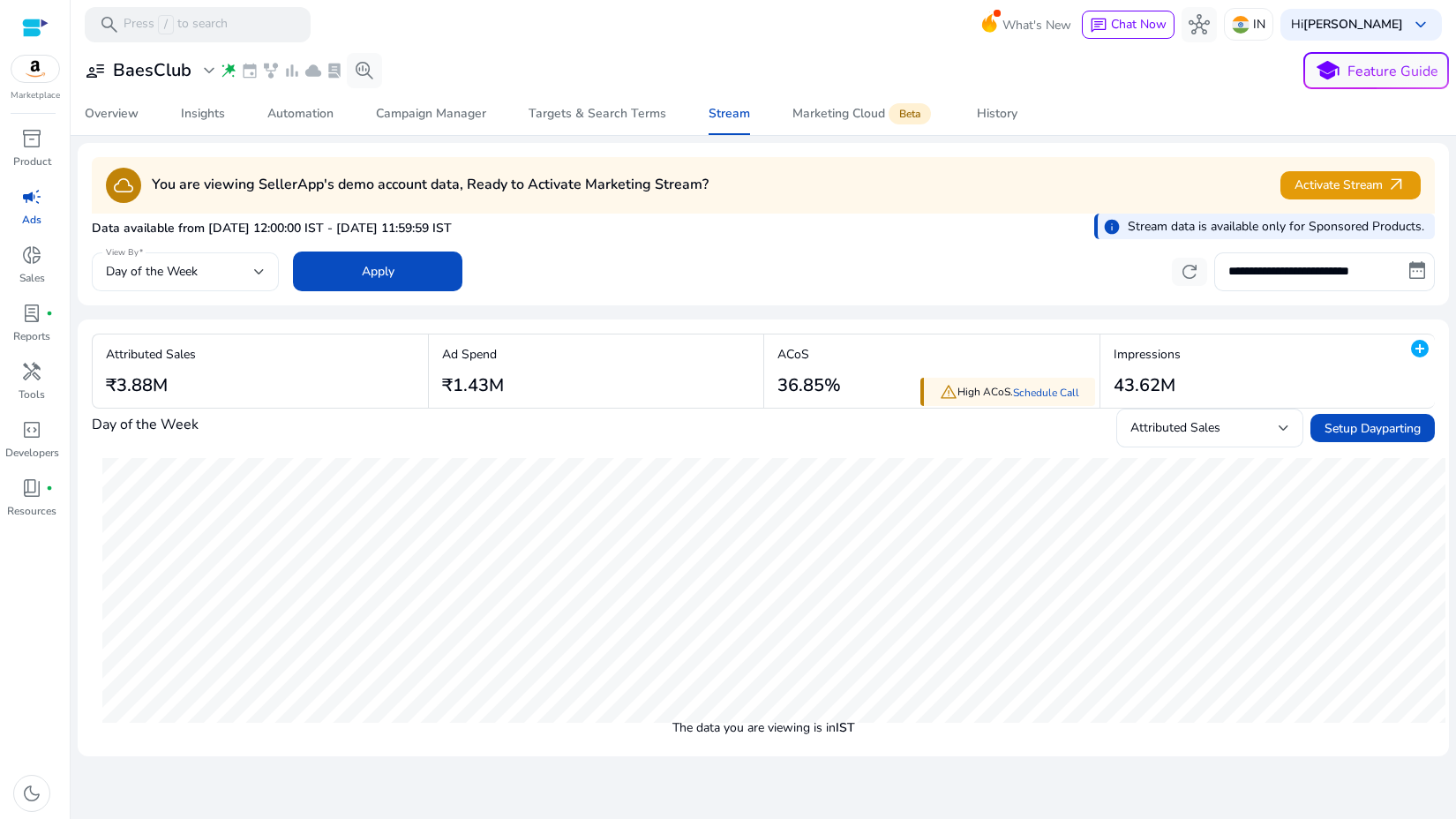
click at [224, 283] on div "Day of the Week" at bounding box center [184, 271] width 159 height 39
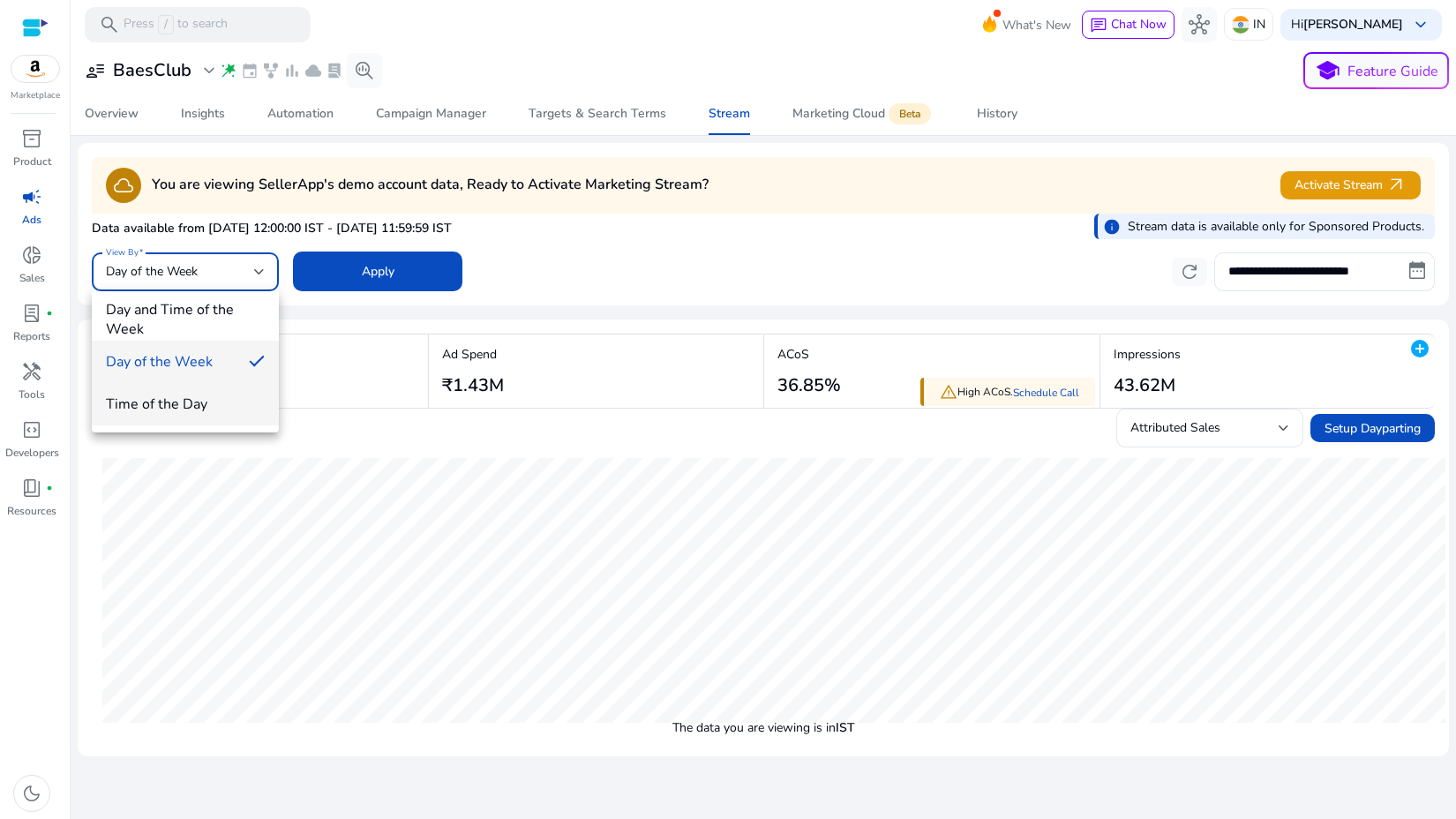
click at [228, 406] on span "Time of the Day" at bounding box center [184, 404] width 159 height 19
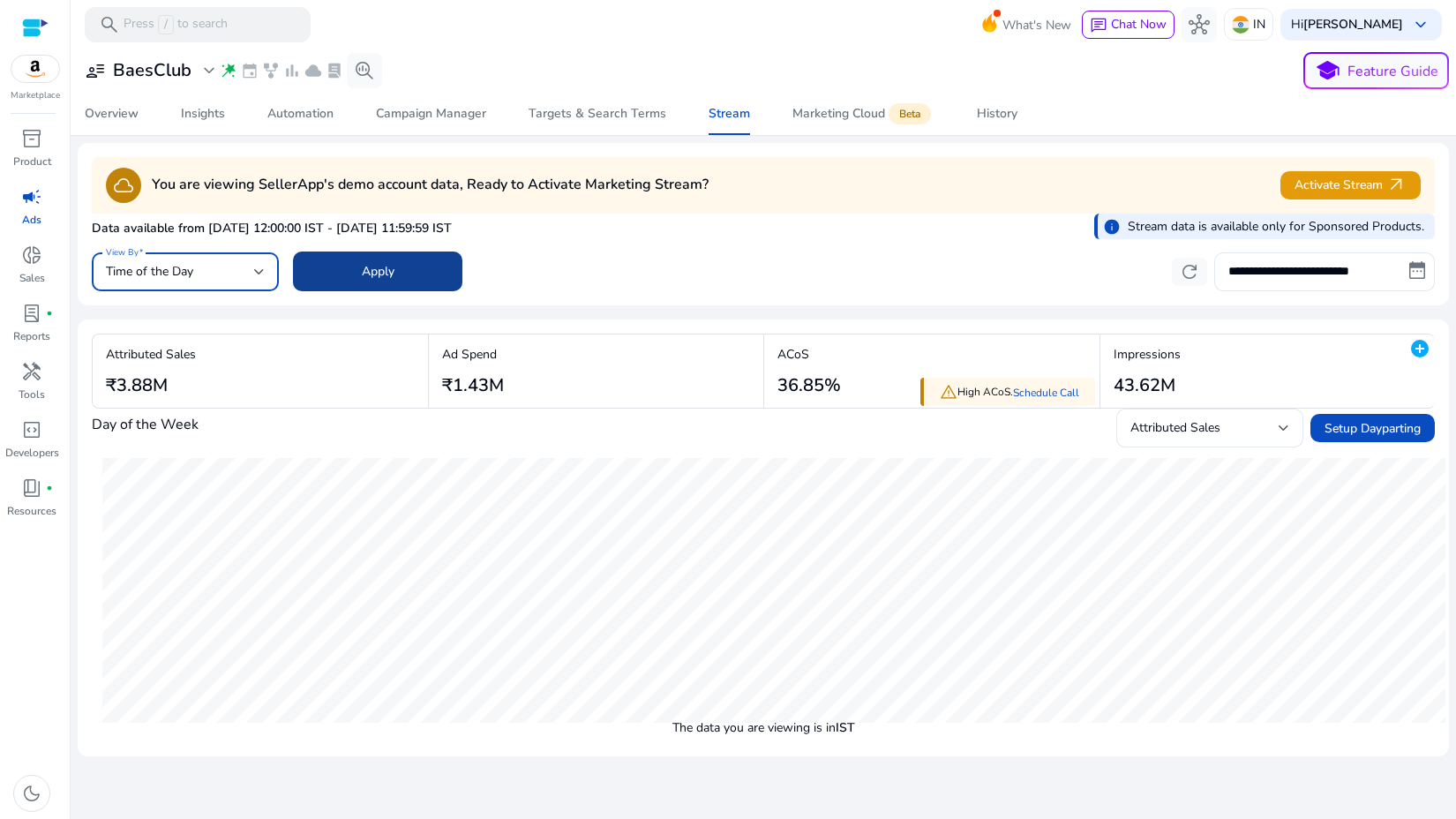
click at [363, 276] on span "Apply" at bounding box center [378, 271] width 33 height 18
click at [244, 272] on div "Time of the Day" at bounding box center [180, 271] width 149 height 19
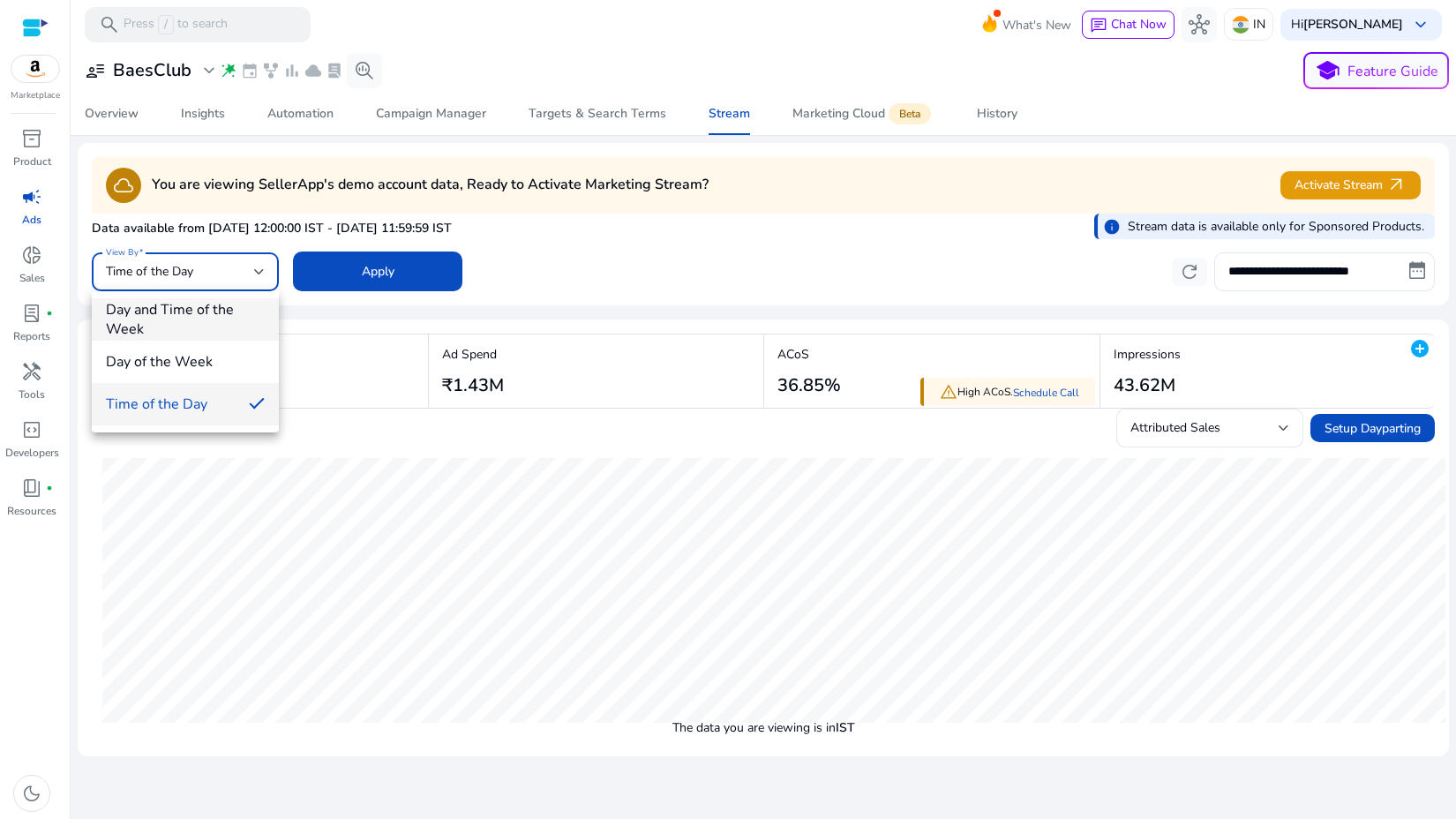
click at [227, 313] on span "Day and Time of the Week" at bounding box center [184, 319] width 159 height 39
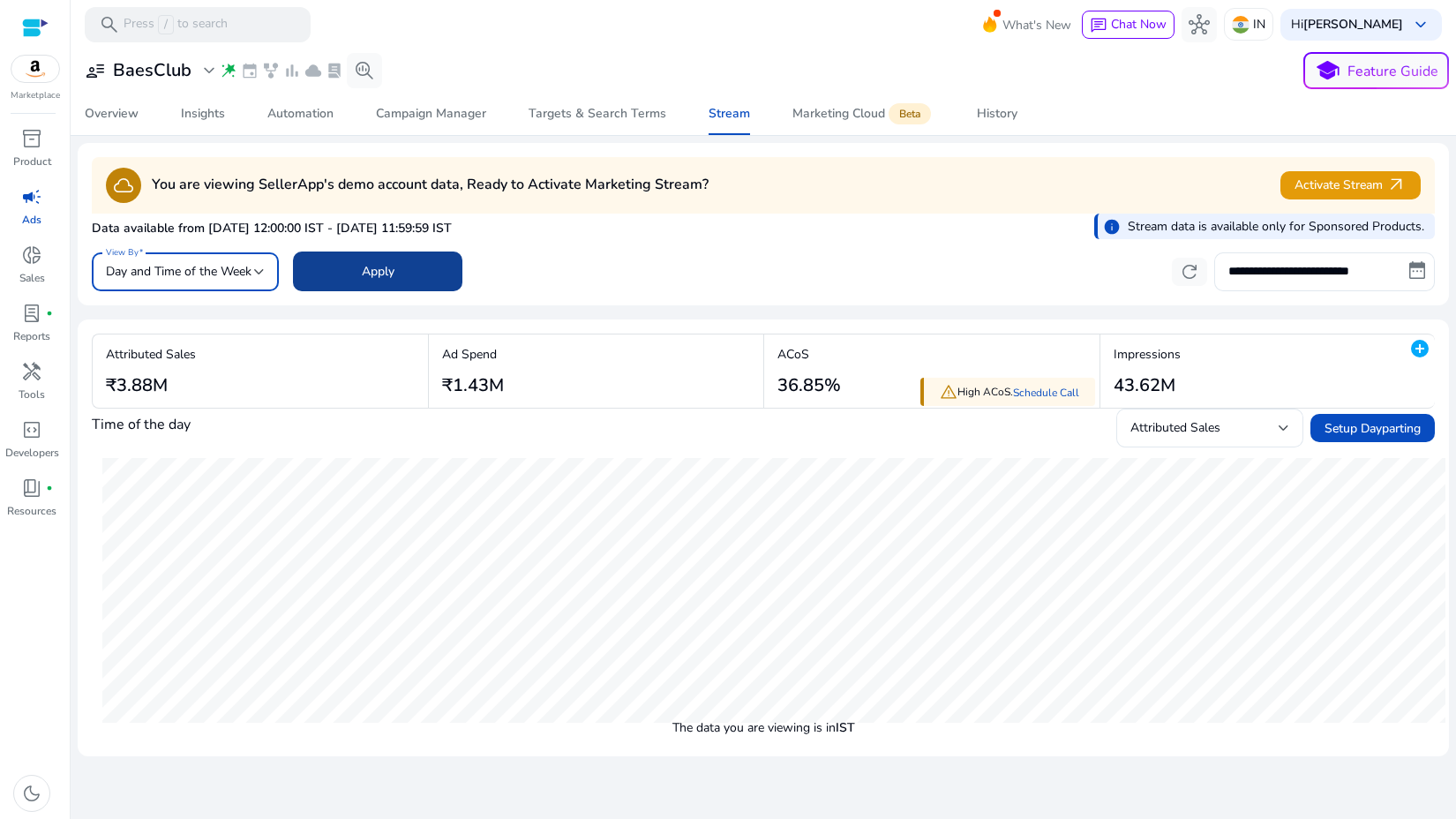
click at [342, 290] on span at bounding box center [377, 271] width 170 height 42
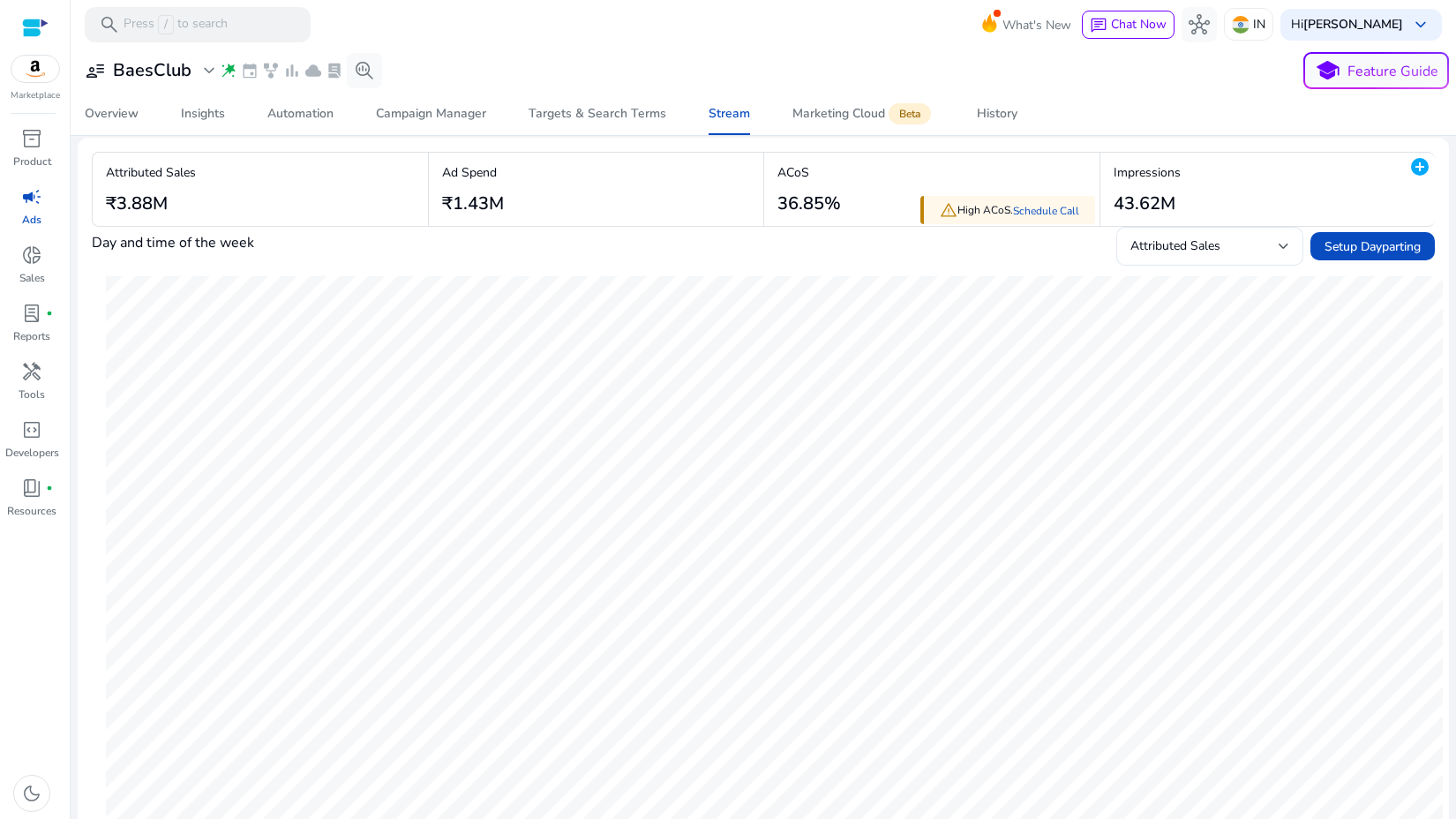
scroll to position [183, 0]
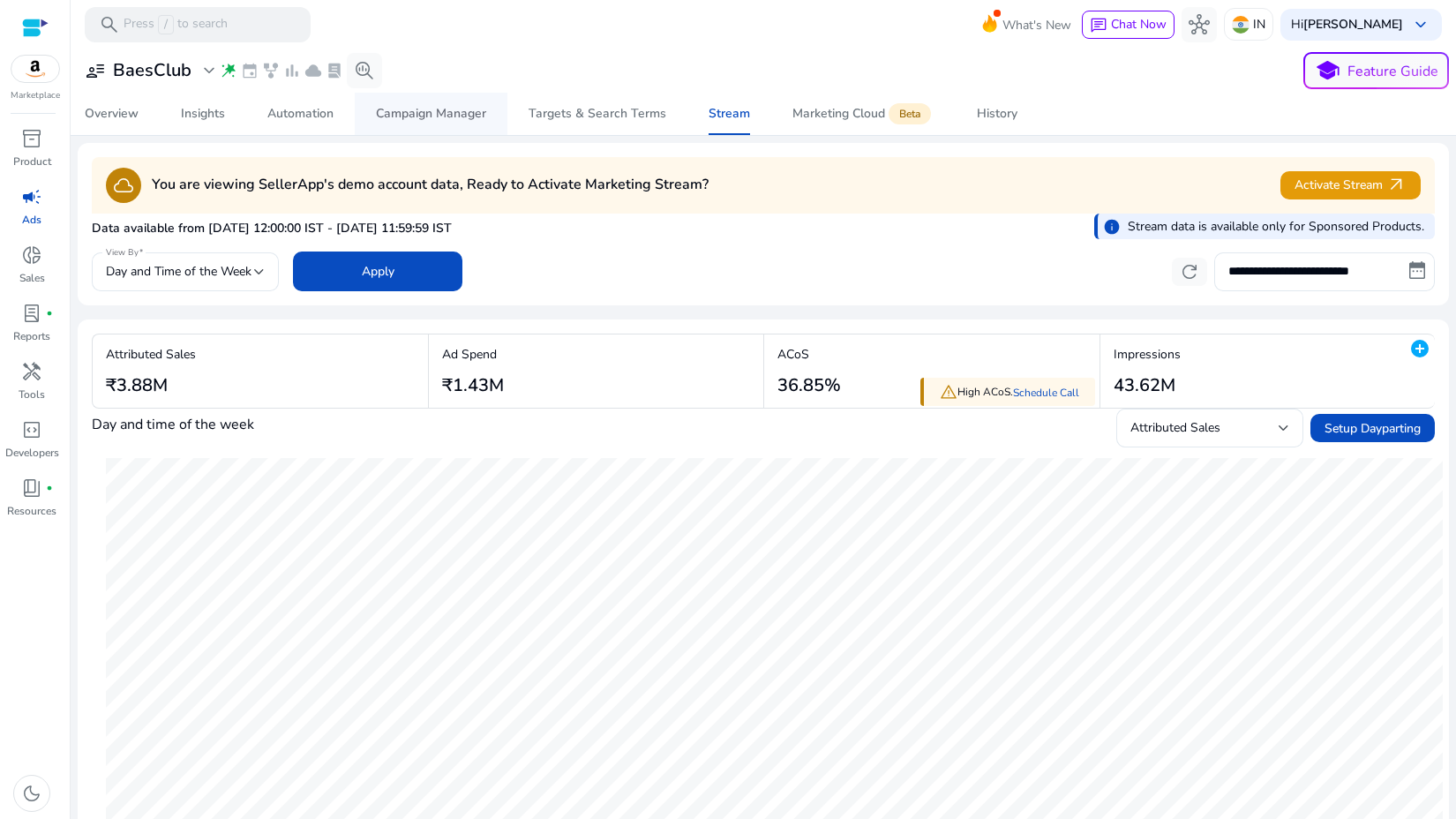
click at [383, 120] on div "Campaign Manager" at bounding box center [431, 113] width 110 height 12
